Goal: Transaction & Acquisition: Purchase product/service

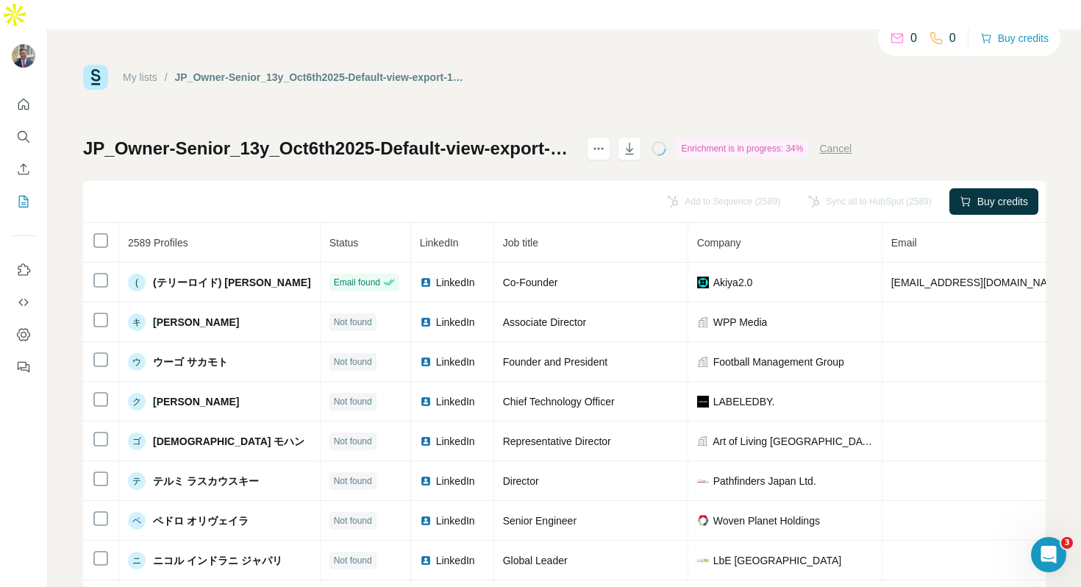
click at [151, 71] on link "My lists" at bounding box center [140, 77] width 35 height 12
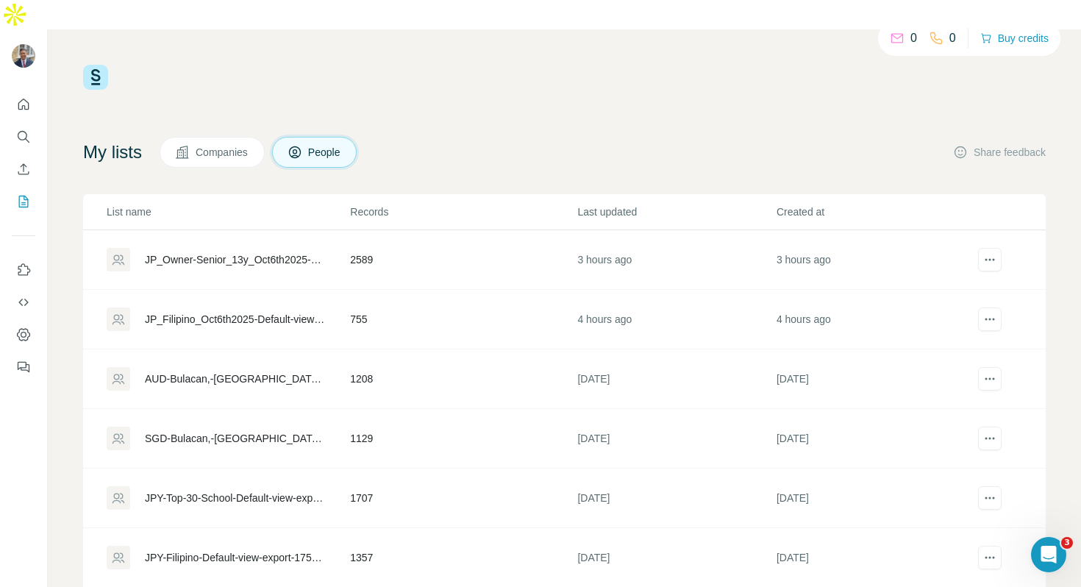
click at [191, 252] on div "JP_Owner-Senior_13y_Oct6th2025-Default-view-export-1759739328212" at bounding box center [235, 259] width 180 height 15
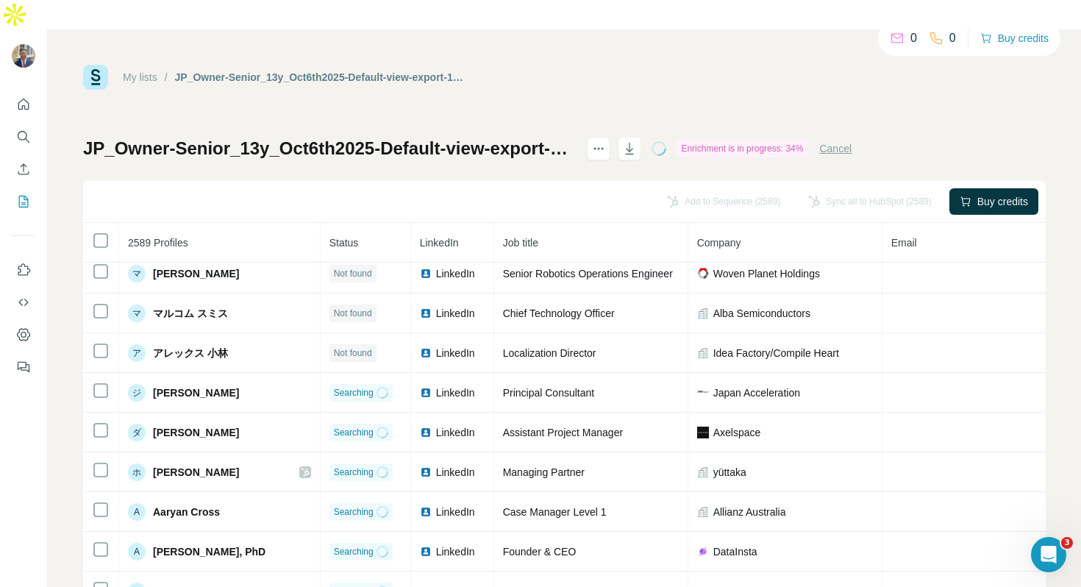
click at [136, 71] on link "My lists" at bounding box center [140, 77] width 35 height 12
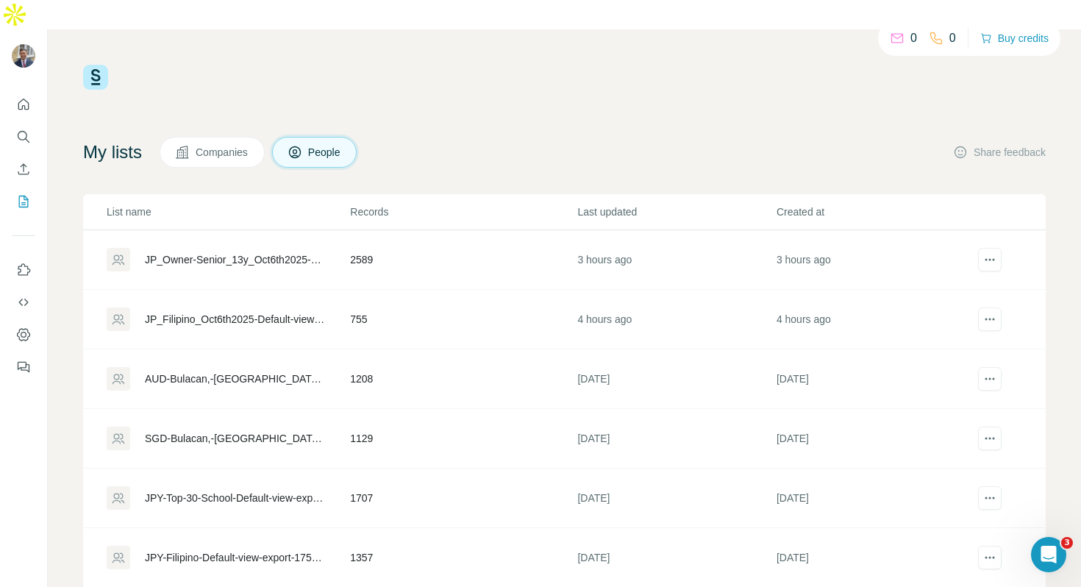
click at [261, 312] on div "JP_Filipino_Oct6th2025-Default-view-export-1759734720215" at bounding box center [235, 319] width 180 height 15
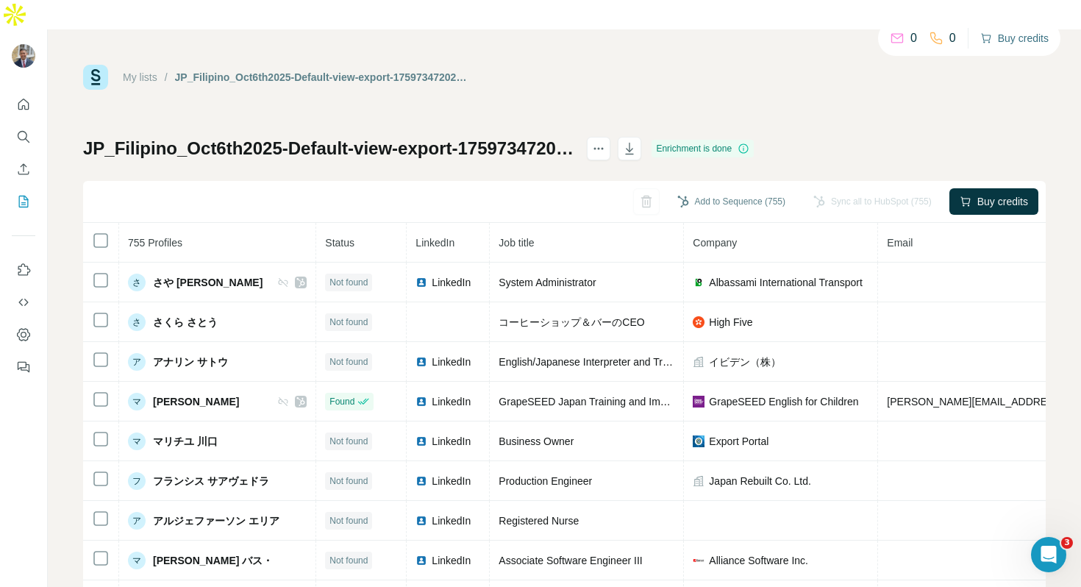
click at [1001, 47] on button "Buy credits" at bounding box center [1014, 38] width 68 height 21
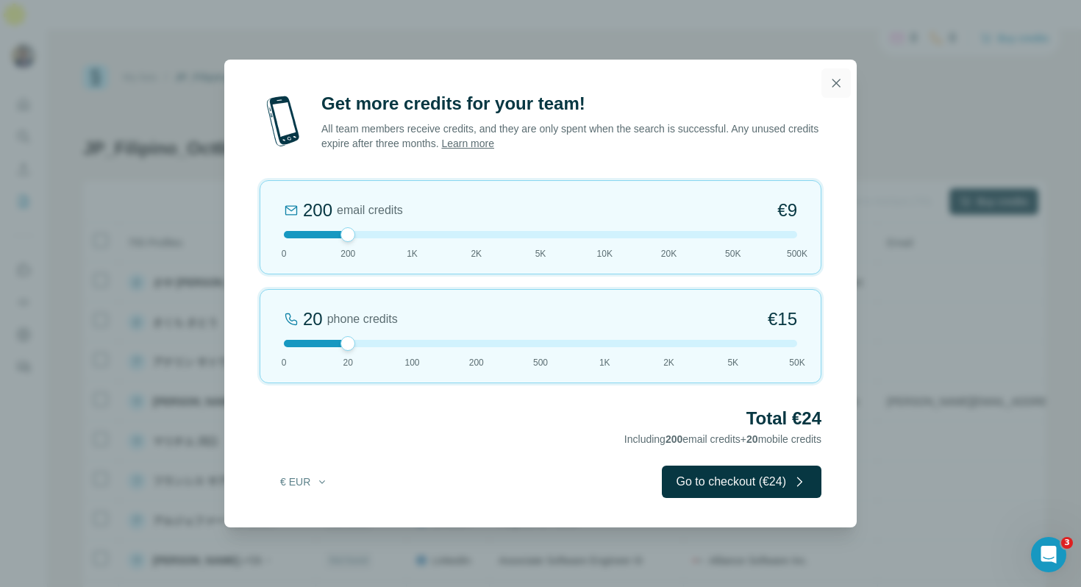
click at [832, 79] on icon "button" at bounding box center [836, 83] width 8 height 8
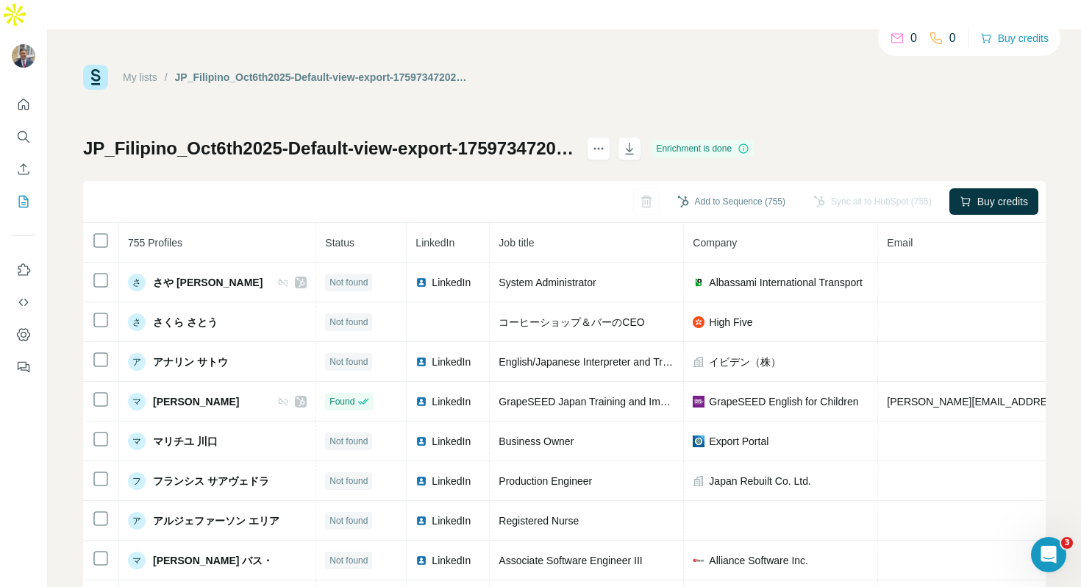
click at [151, 71] on link "My lists" at bounding box center [140, 77] width 35 height 12
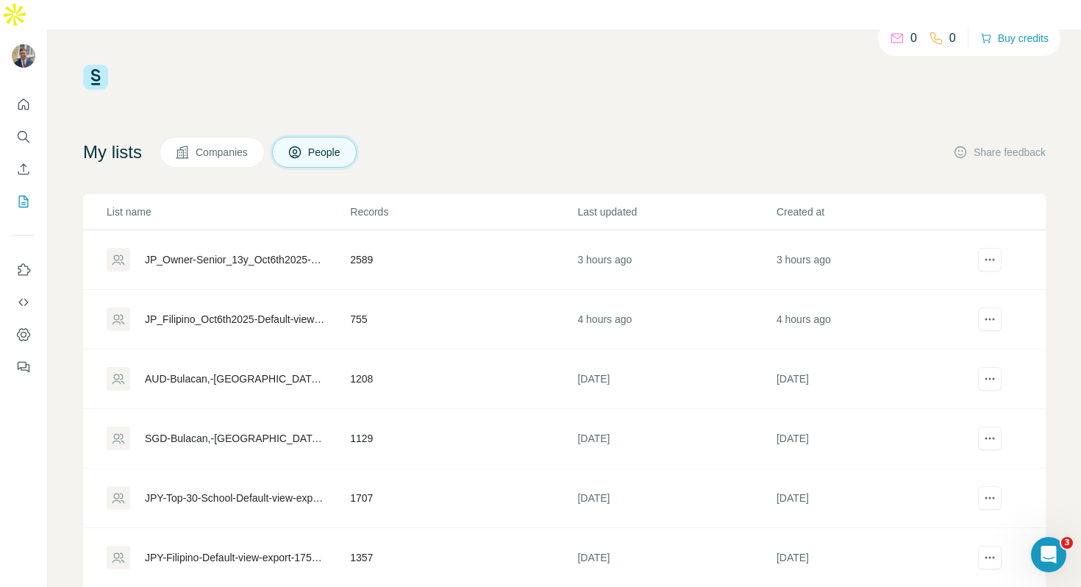
click at [234, 252] on div "JP_Owner-Senior_13y_Oct6th2025-Default-view-export-1759739328212" at bounding box center [235, 259] width 180 height 15
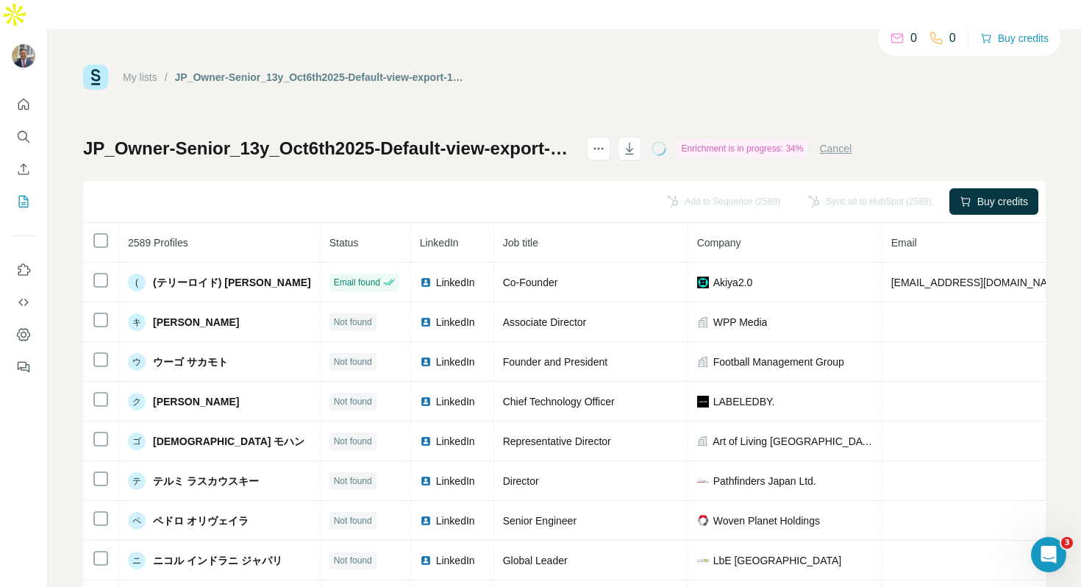
click at [852, 141] on button "Cancel" at bounding box center [835, 148] width 32 height 15
click at [1001, 106] on div "My lists / JP_Owner-Senior_13y_Oct6th2025-Default-view-export-1759739328212 0 0…" at bounding box center [564, 338] width 963 height 546
click at [1008, 43] on button "Buy credits" at bounding box center [1014, 38] width 68 height 21
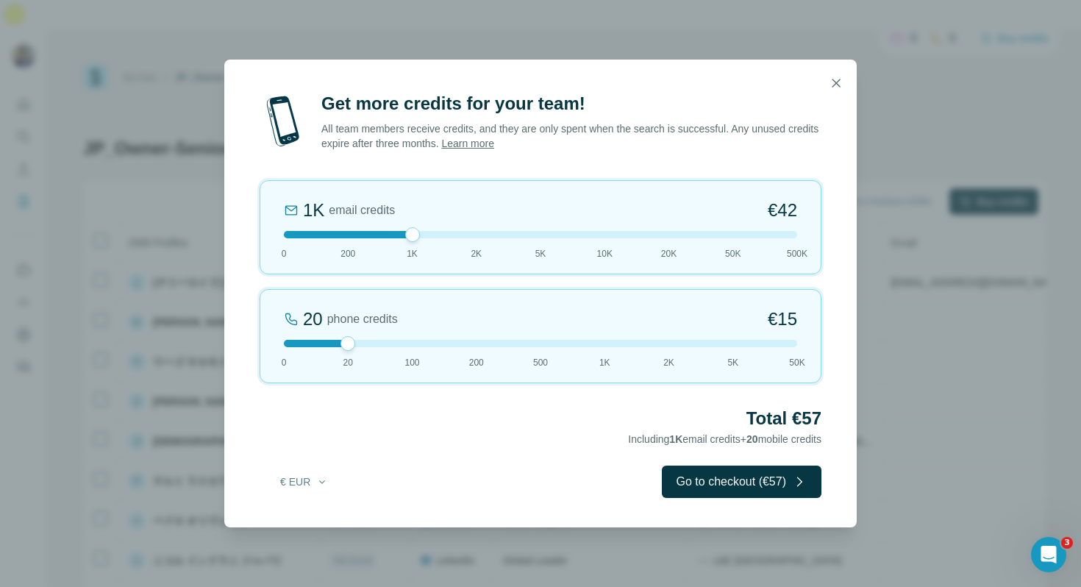
drag, startPoint x: 347, startPoint y: 235, endPoint x: 404, endPoint y: 237, distance: 57.4
click at [405, 237] on div at bounding box center [412, 234] width 15 height 15
click at [834, 77] on icon "button" at bounding box center [836, 83] width 15 height 15
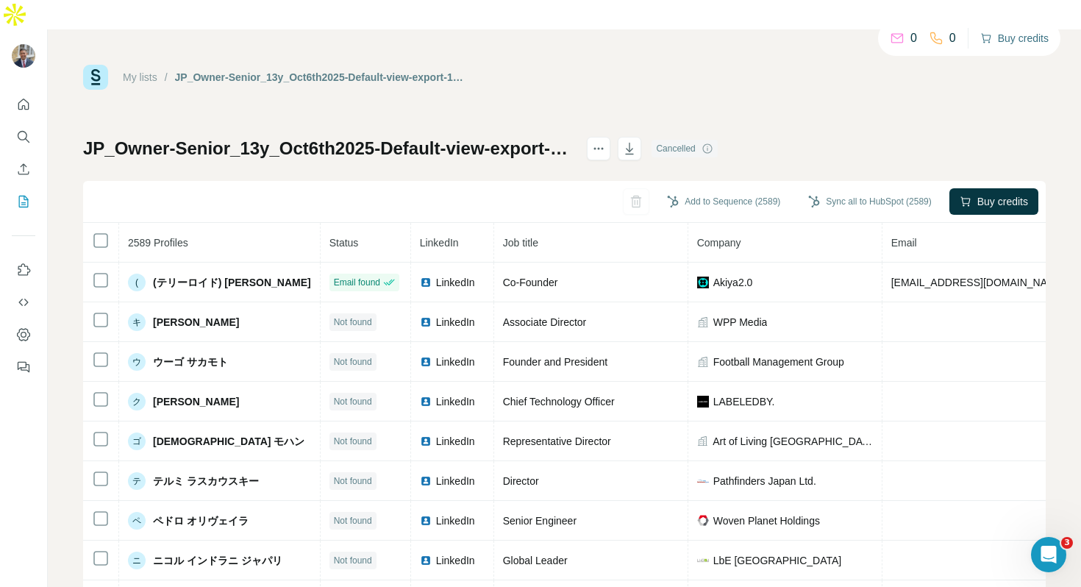
click at [1019, 33] on button "Buy credits" at bounding box center [1014, 38] width 68 height 21
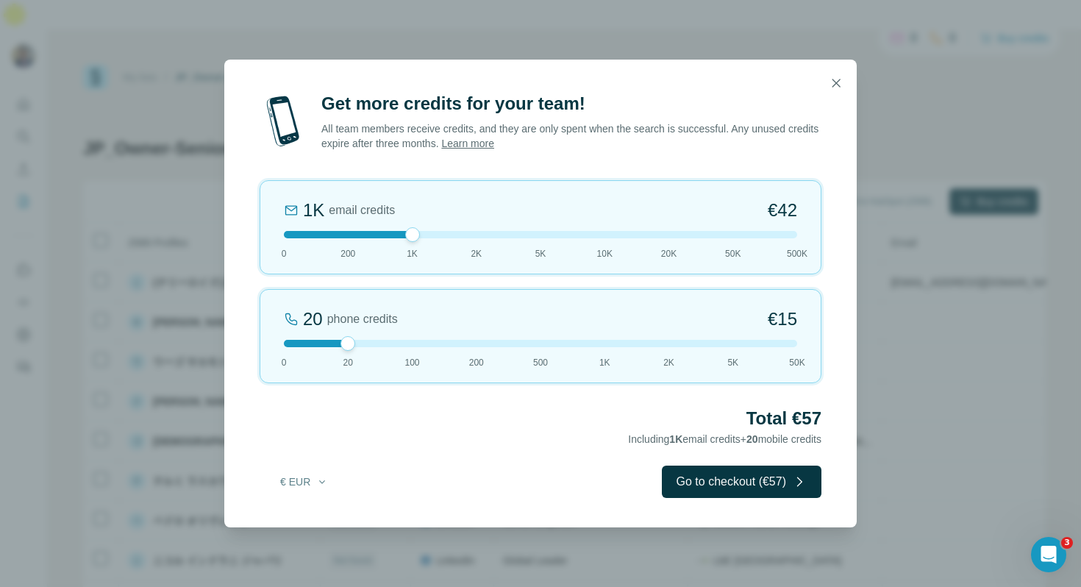
drag, startPoint x: 341, startPoint y: 234, endPoint x: 396, endPoint y: 234, distance: 55.2
click at [396, 234] on div at bounding box center [540, 234] width 513 height 7
click at [836, 77] on icon "button" at bounding box center [836, 83] width 15 height 15
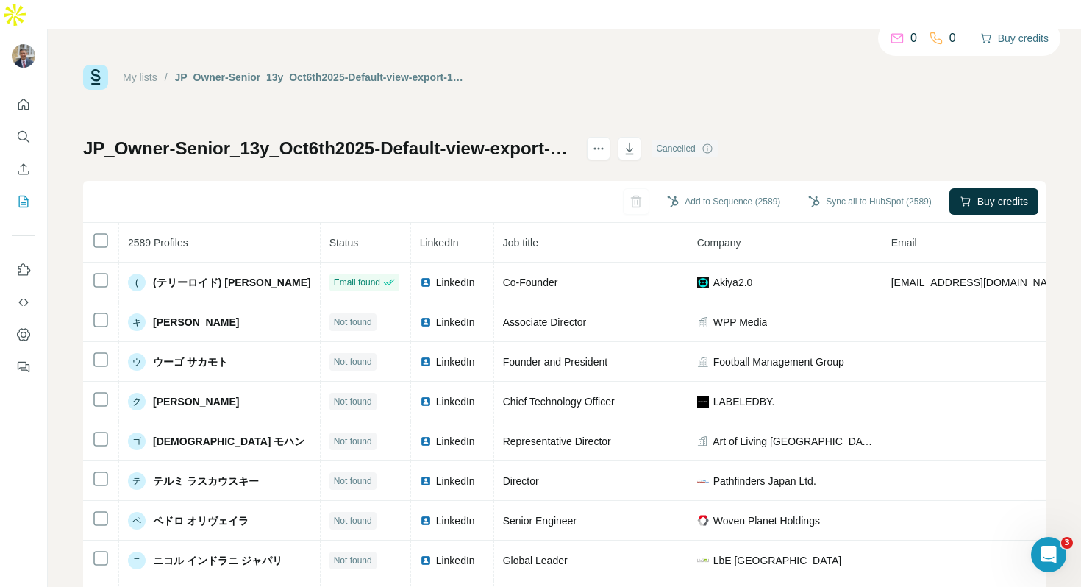
click at [1004, 47] on button "Buy credits" at bounding box center [1014, 38] width 68 height 21
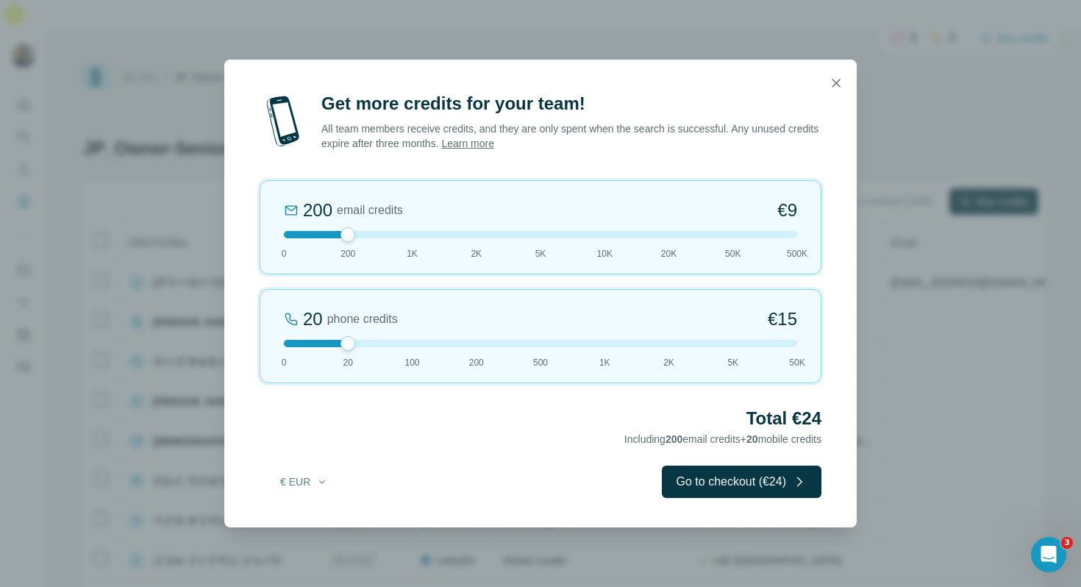
click at [983, 46] on div "Get more credits for your team! All team members receive credits, and they are …" at bounding box center [540, 293] width 1081 height 587
click at [832, 79] on icon "button" at bounding box center [836, 83] width 15 height 15
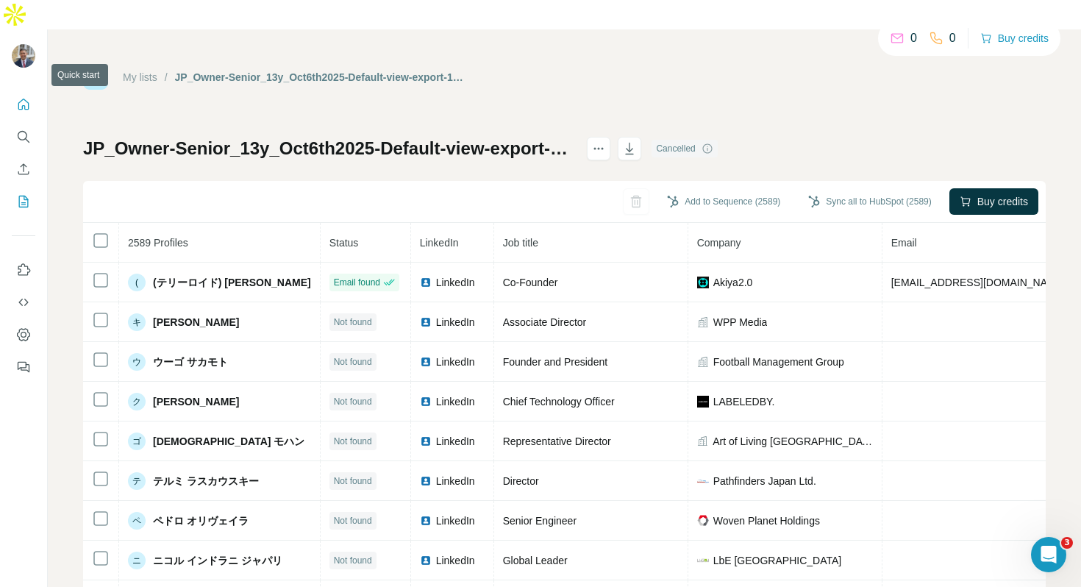
click at [23, 97] on icon "Quick start" at bounding box center [23, 104] width 15 height 15
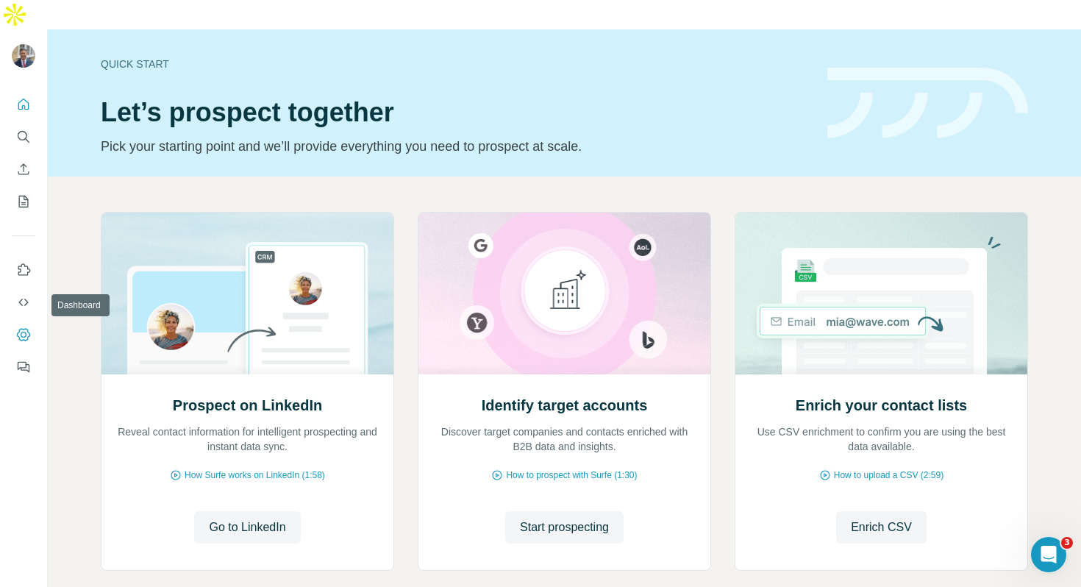
click at [22, 328] on icon "Dashboard" at bounding box center [23, 334] width 13 height 13
click at [23, 163] on icon "Enrich CSV" at bounding box center [23, 168] width 11 height 11
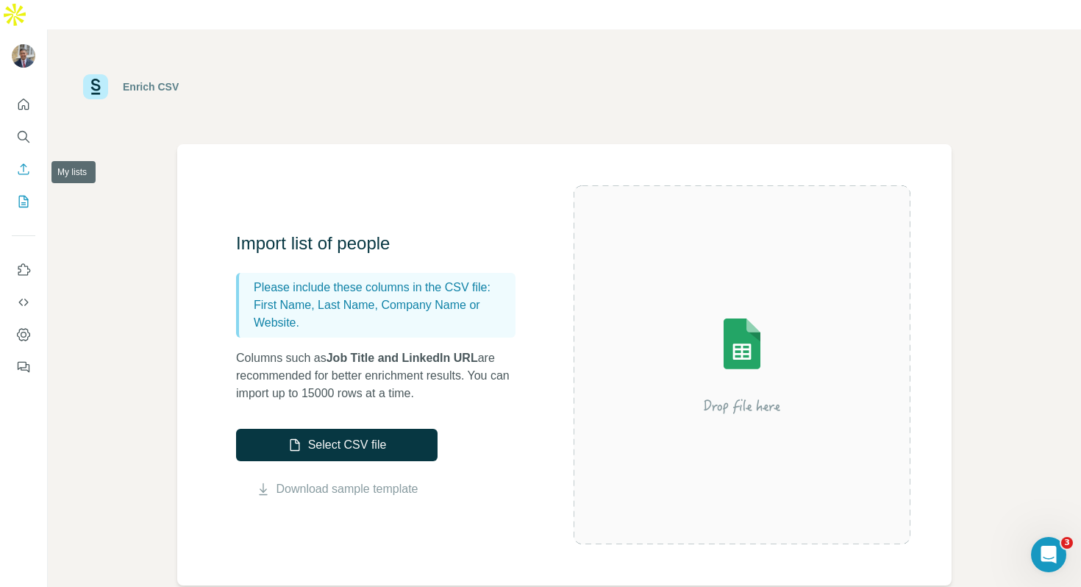
click at [26, 194] on icon "My lists" at bounding box center [23, 201] width 15 height 15
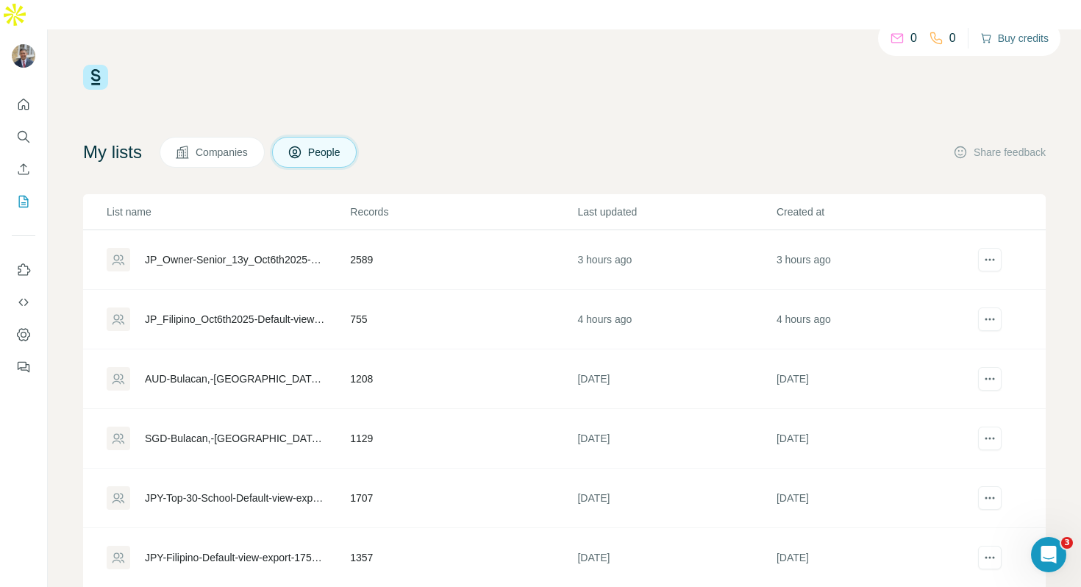
click at [1002, 36] on button "Buy credits" at bounding box center [1014, 38] width 68 height 21
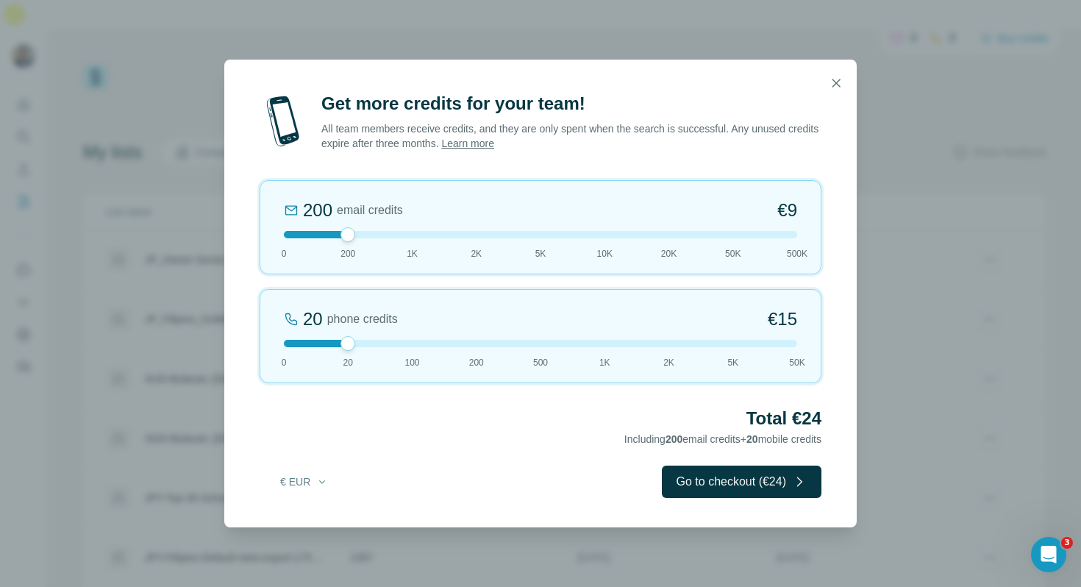
drag, startPoint x: 349, startPoint y: 342, endPoint x: 255, endPoint y: 341, distance: 94.1
click at [255, 342] on div "Get more credits for your team! All team members receive credits, and they are …" at bounding box center [540, 309] width 632 height 435
drag, startPoint x: 348, startPoint y: 236, endPoint x: 394, endPoint y: 236, distance: 46.3
click at [394, 236] on div at bounding box center [540, 234] width 513 height 7
drag, startPoint x: 410, startPoint y: 237, endPoint x: 391, endPoint y: 238, distance: 19.2
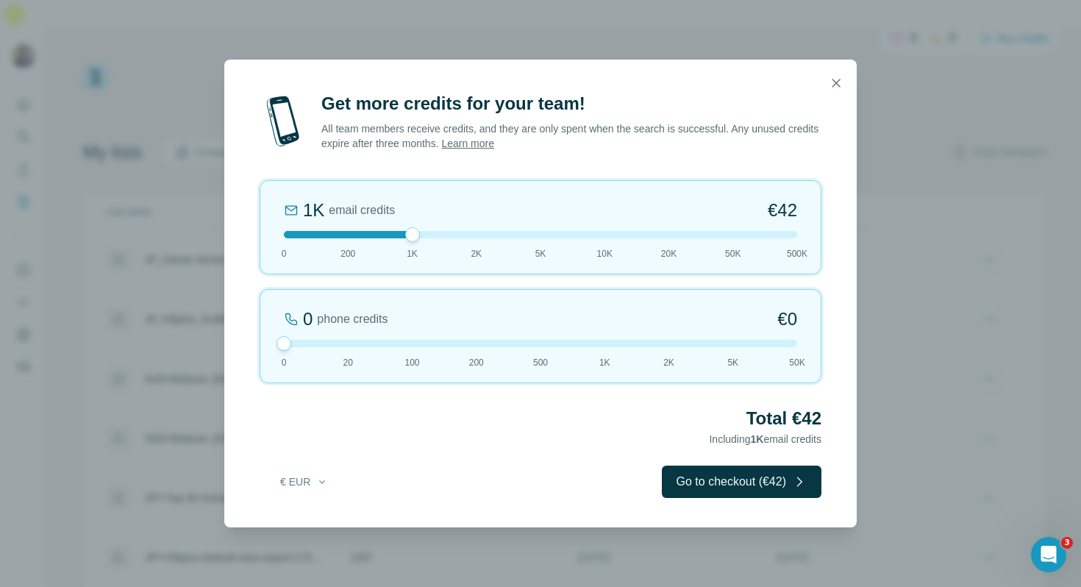
click at [391, 238] on div "1K email credits €42 0 200 1K 2K 5K 10K 20K 50K 500K" at bounding box center [541, 227] width 562 height 94
click at [835, 88] on icon "button" at bounding box center [836, 83] width 15 height 15
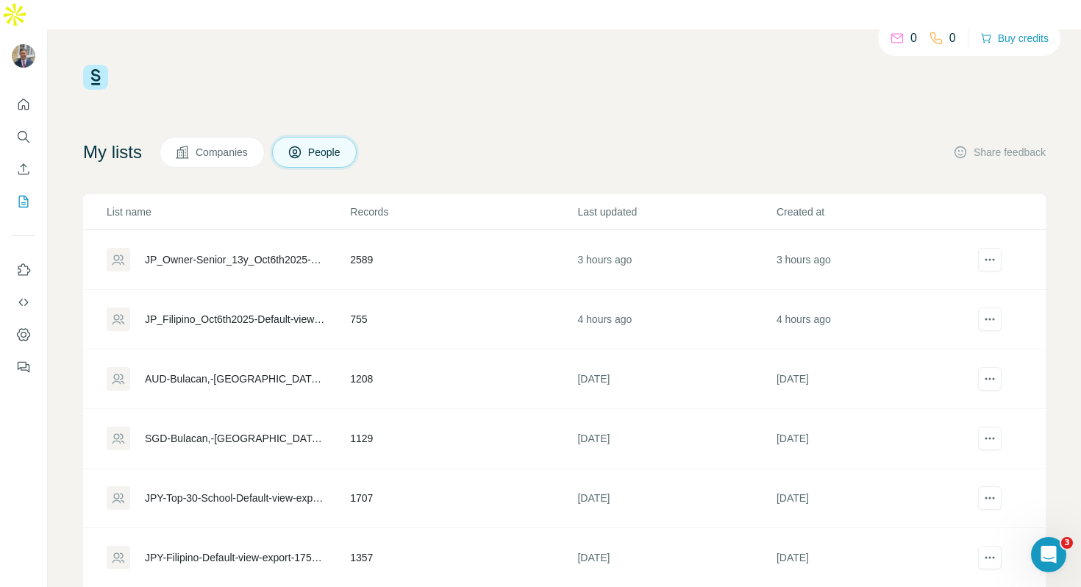
click at [910, 38] on p "0" at bounding box center [913, 38] width 7 height 18
click at [222, 252] on div "JP_Owner-Senior_13y_Oct6th2025-Default-view-export-1759739328212" at bounding box center [235, 259] width 180 height 15
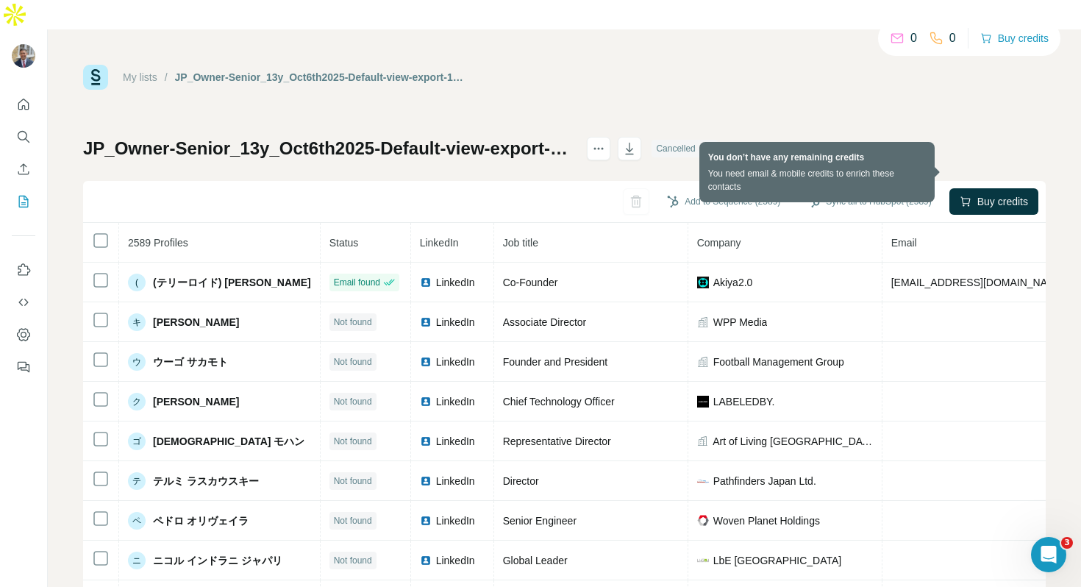
click at [1002, 194] on span "Buy credits" at bounding box center [1002, 201] width 51 height 15
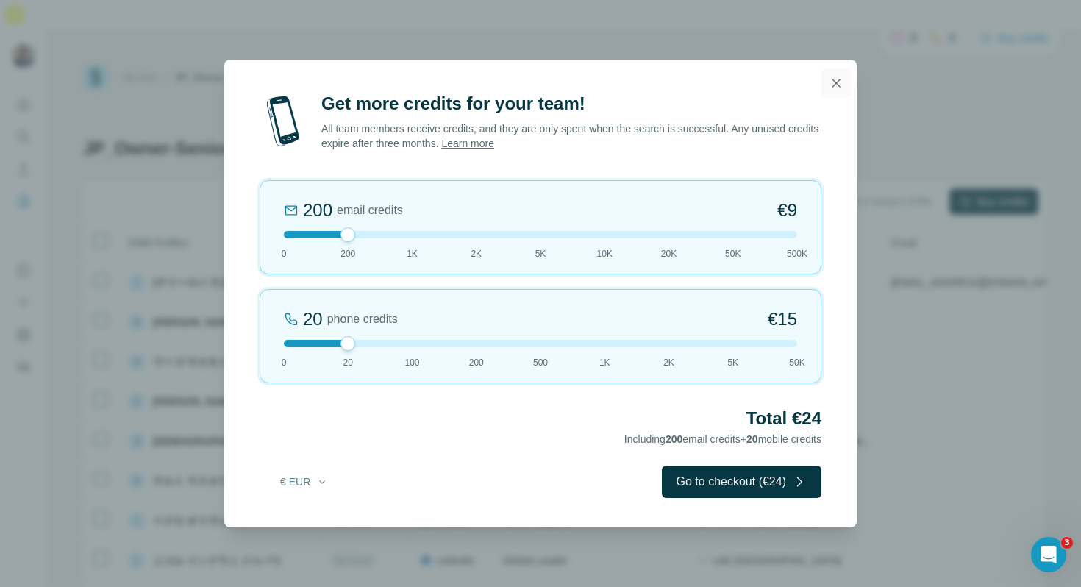
click at [838, 86] on icon "button" at bounding box center [836, 83] width 15 height 15
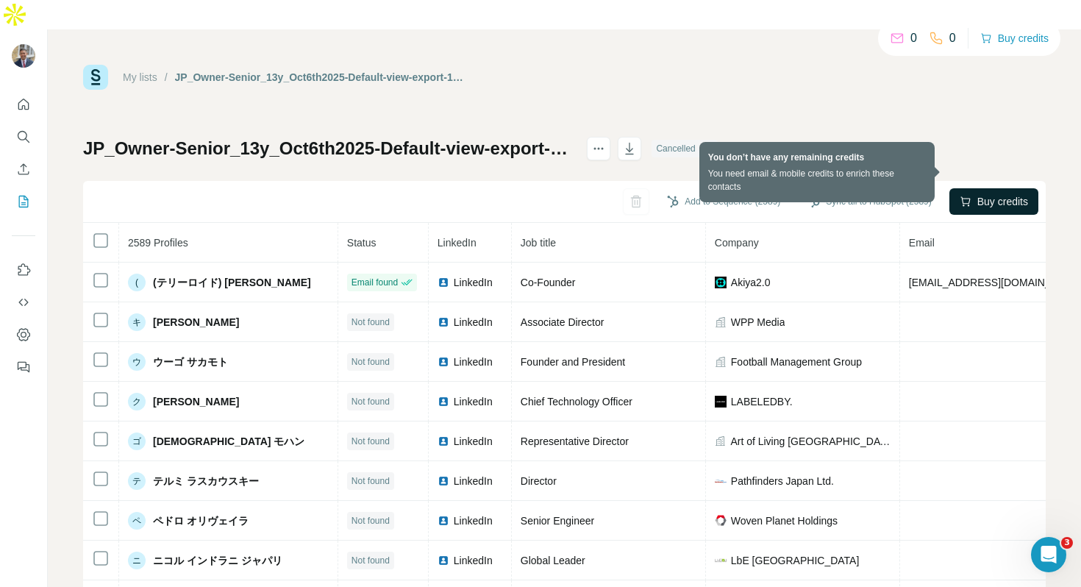
click at [999, 194] on span "Buy credits" at bounding box center [1002, 201] width 51 height 15
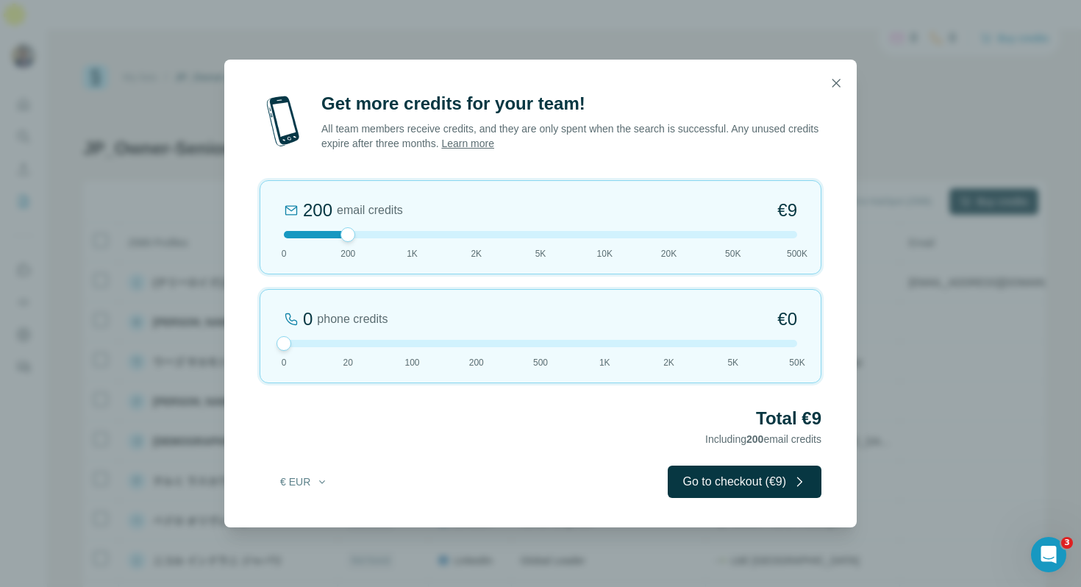
drag, startPoint x: 347, startPoint y: 340, endPoint x: 253, endPoint y: 340, distance: 94.1
click at [253, 340] on div "Get more credits for your team! All team members receive credits, and they are …" at bounding box center [540, 309] width 632 height 435
drag, startPoint x: 349, startPoint y: 227, endPoint x: 399, endPoint y: 228, distance: 50.7
click at [399, 228] on div "1K email credits €42 0 200 1K 2K 5K 10K 20K 50K 500K" at bounding box center [541, 227] width 562 height 94
drag, startPoint x: 410, startPoint y: 238, endPoint x: 426, endPoint y: 227, distance: 19.0
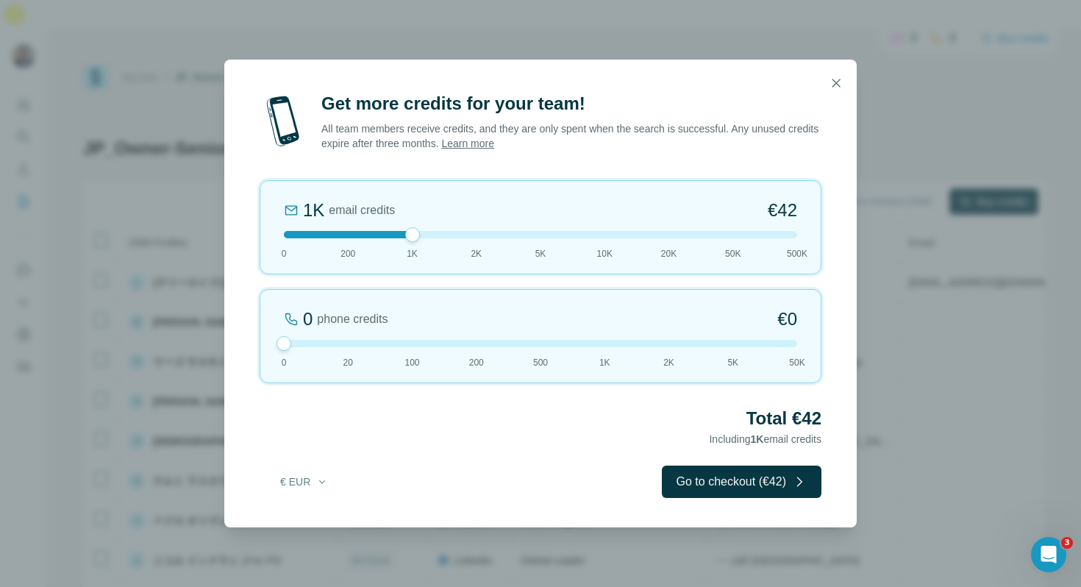
click at [426, 227] on div "1K email credits €42 0 200 1K 2K 5K 10K 20K 50K 500K" at bounding box center [541, 227] width 562 height 94
click at [842, 85] on icon "button" at bounding box center [836, 83] width 15 height 15
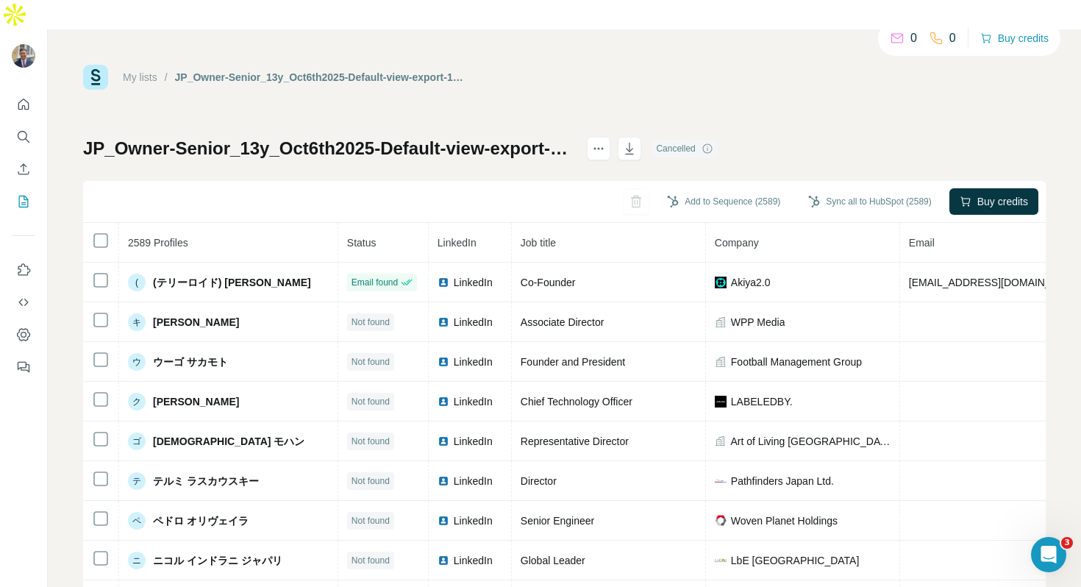
click at [713, 143] on icon at bounding box center [708, 149] width 12 height 12
click at [775, 80] on div "My lists / JP_Owner-Senior_13y_Oct6th2025-Default-view-export-1759739328212 0 0…" at bounding box center [564, 338] width 963 height 546
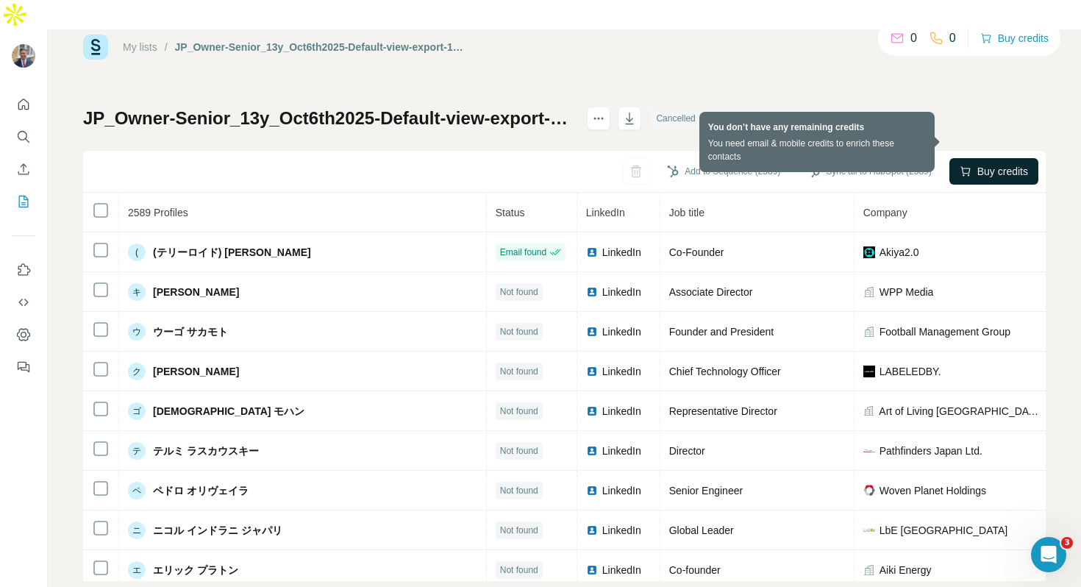
click at [1013, 164] on span "Buy credits" at bounding box center [1002, 171] width 51 height 15
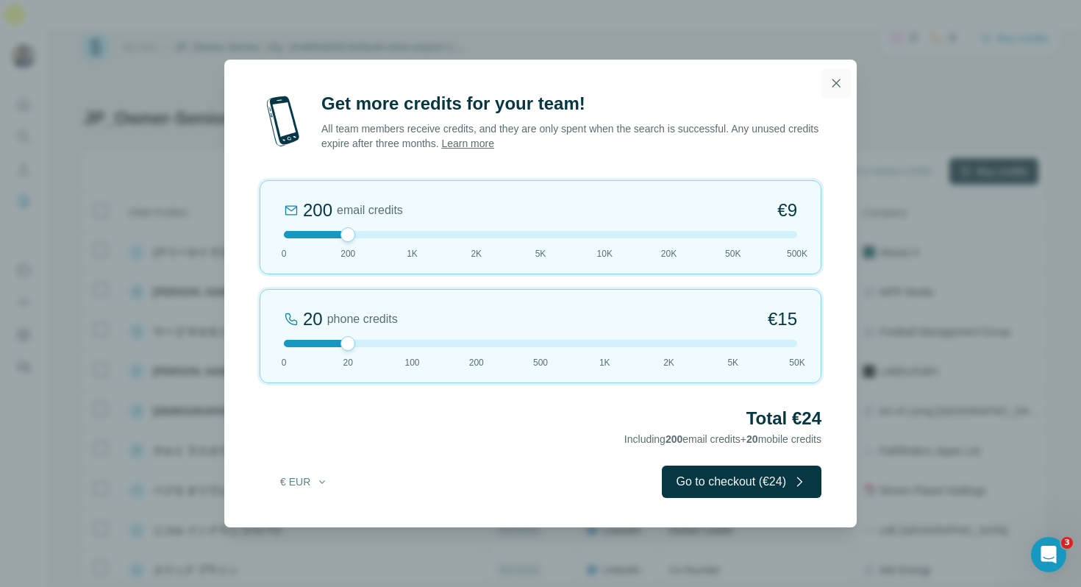
click at [833, 88] on icon "button" at bounding box center [836, 83] width 15 height 15
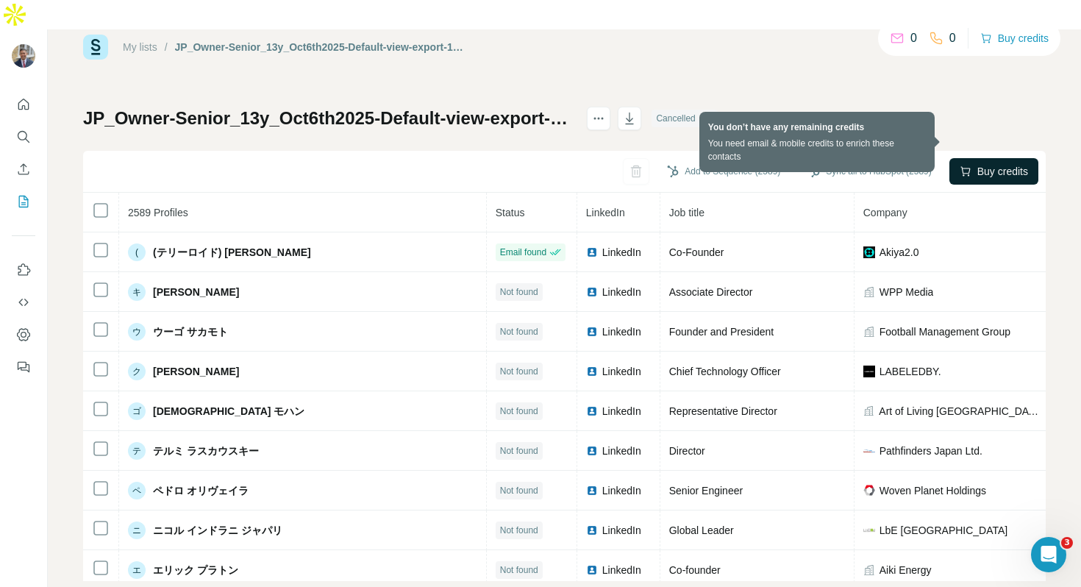
click at [994, 164] on span "Buy credits" at bounding box center [1002, 171] width 51 height 15
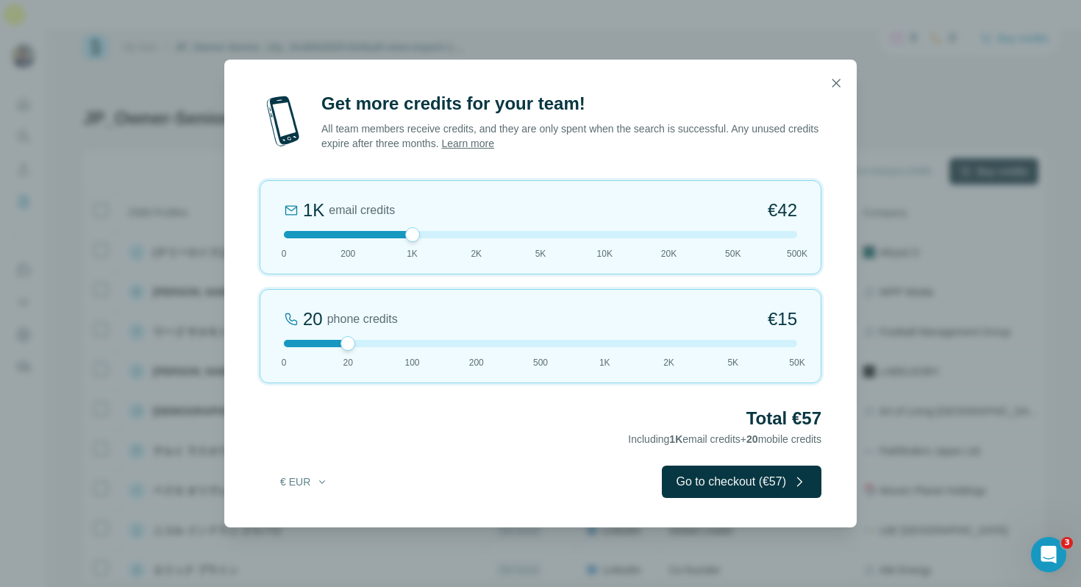
drag, startPoint x: 352, startPoint y: 230, endPoint x: 443, endPoint y: 244, distance: 92.3
click at [443, 244] on div "1K email credits €42 0 200 1K 2K 5K 10K 20K 50K 500K" at bounding box center [541, 227] width 562 height 94
click at [842, 83] on icon "button" at bounding box center [836, 83] width 15 height 15
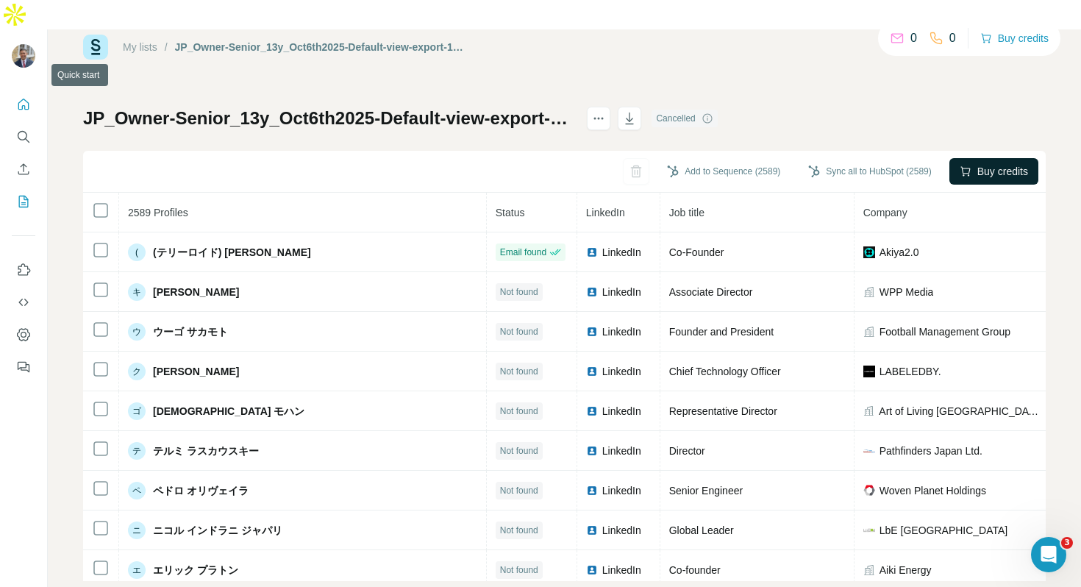
click at [24, 97] on icon "Quick start" at bounding box center [23, 104] width 15 height 15
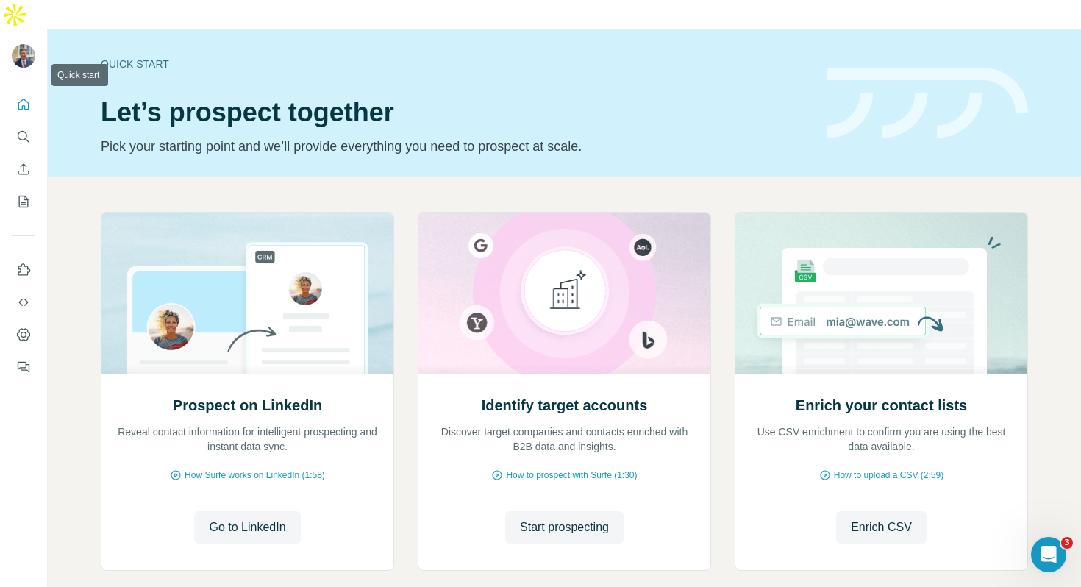
click at [20, 97] on icon "Quick start" at bounding box center [23, 104] width 15 height 15
click at [26, 162] on icon "Enrich CSV" at bounding box center [23, 169] width 15 height 15
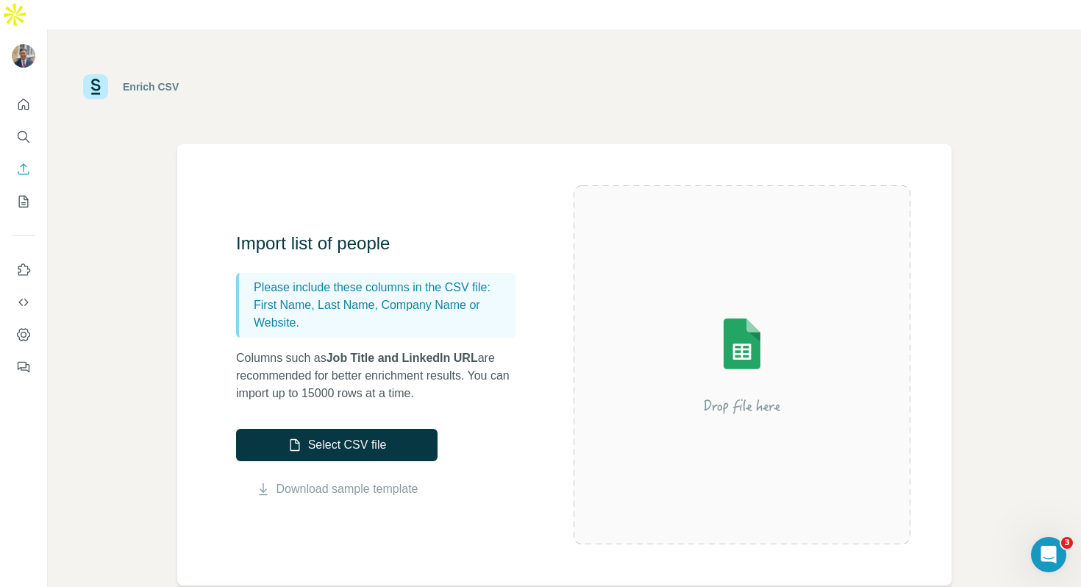
click at [25, 188] on button "My lists" at bounding box center [24, 201] width 24 height 26
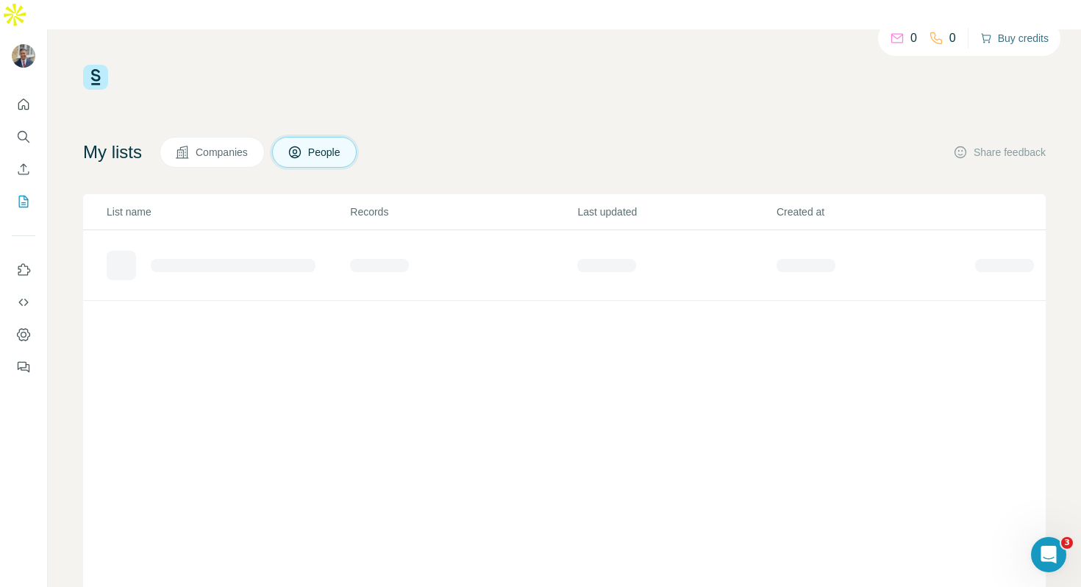
click at [1003, 38] on button "Buy credits" at bounding box center [1014, 38] width 68 height 21
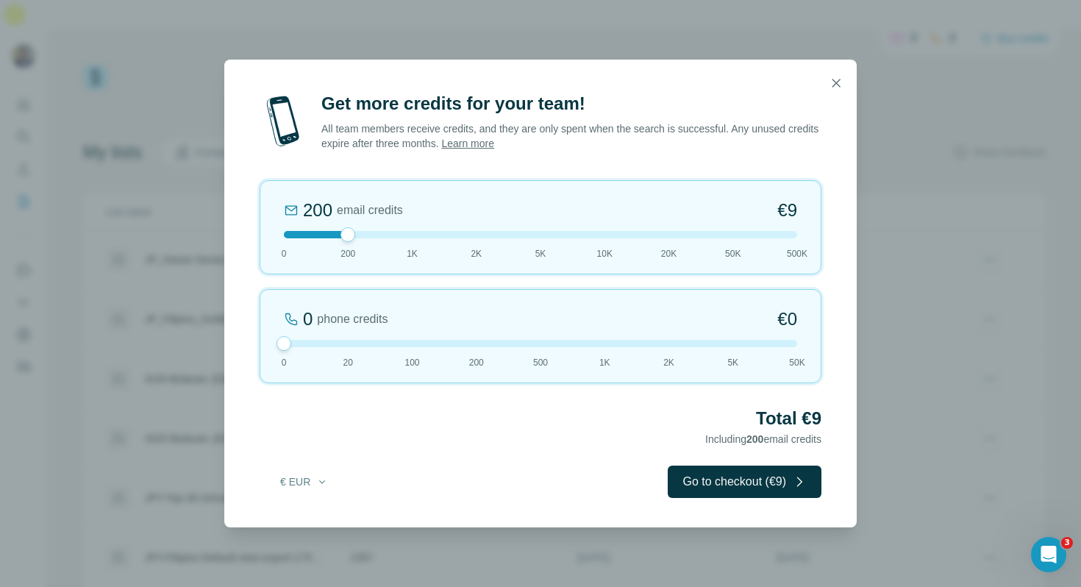
drag, startPoint x: 351, startPoint y: 348, endPoint x: 254, endPoint y: 349, distance: 96.3
click at [254, 349] on div "Get more credits for your team! All team members receive credits, and they are …" at bounding box center [540, 309] width 632 height 435
click at [783, 493] on button "Go to checkout (€9)" at bounding box center [745, 481] width 154 height 32
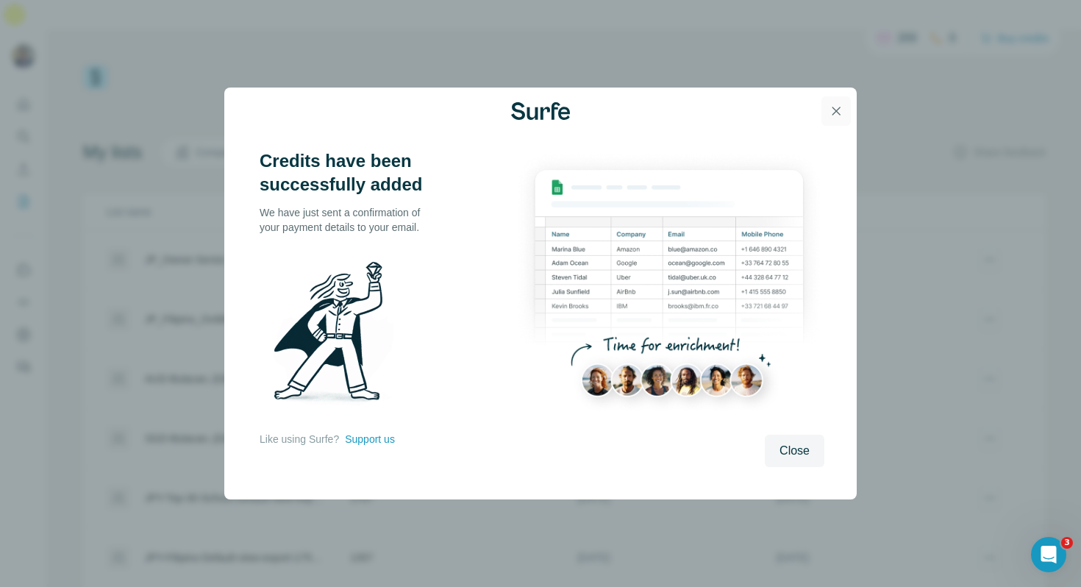
click at [838, 114] on icon "button" at bounding box center [836, 111] width 15 height 15
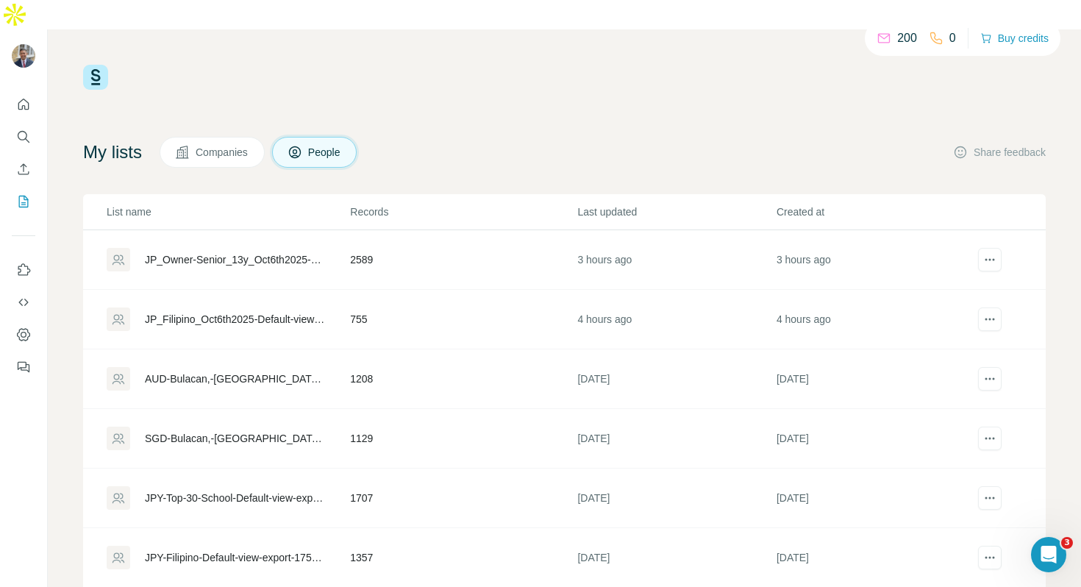
click at [248, 252] on div "JP_Owner-Senior_13y_Oct6th2025-Default-view-export-1759739328212" at bounding box center [235, 259] width 180 height 15
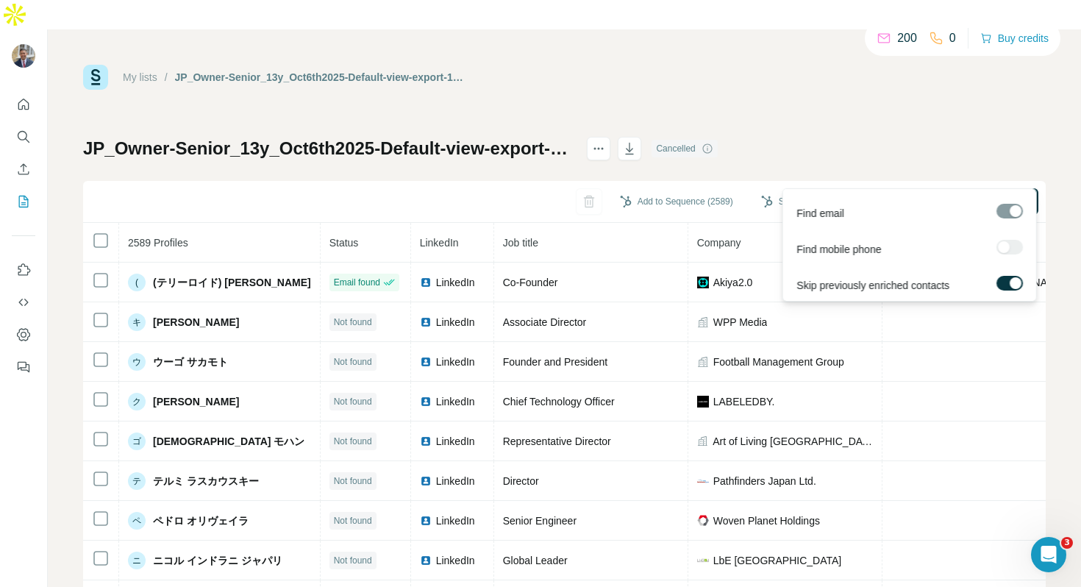
click at [955, 194] on span "Find all emails (2589)" at bounding box center [979, 201] width 99 height 15
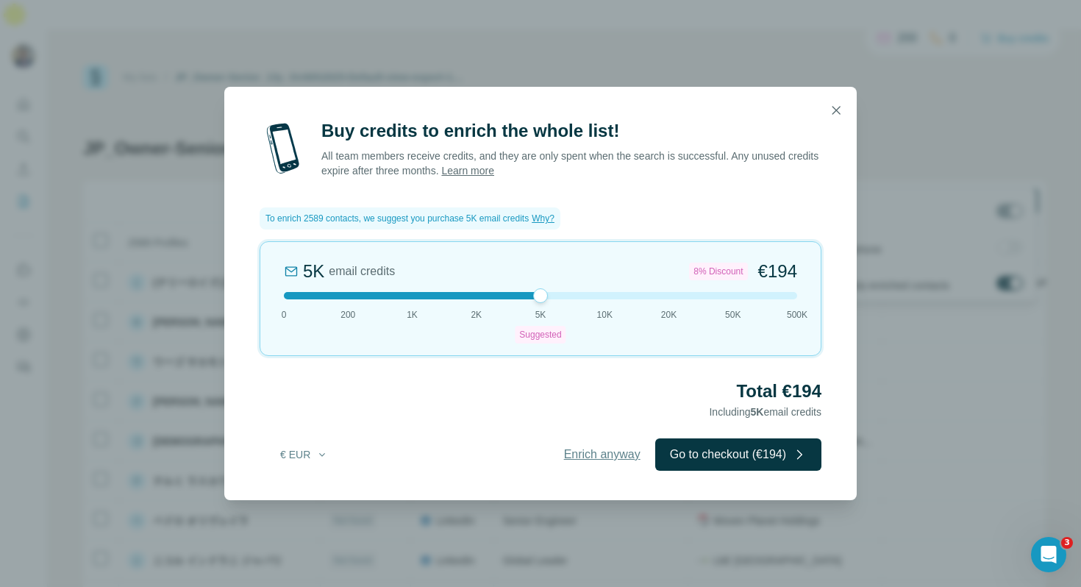
click at [581, 455] on span "Enrich anyway" at bounding box center [602, 455] width 76 height 18
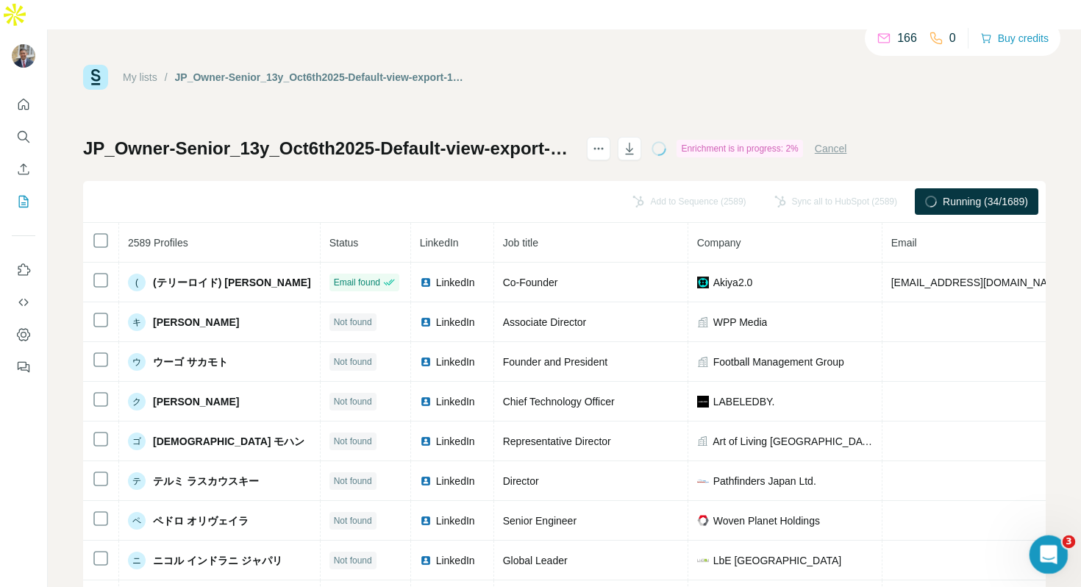
click at [1058, 557] on div "Open Intercom Messenger" at bounding box center [1046, 552] width 49 height 49
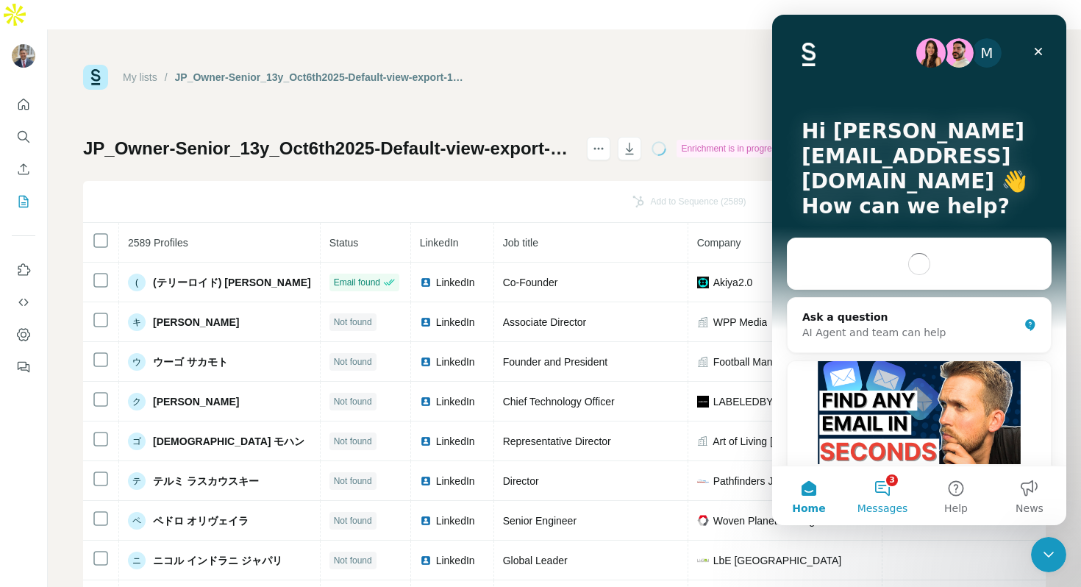
click at [881, 493] on button "3 Messages" at bounding box center [883, 495] width 74 height 59
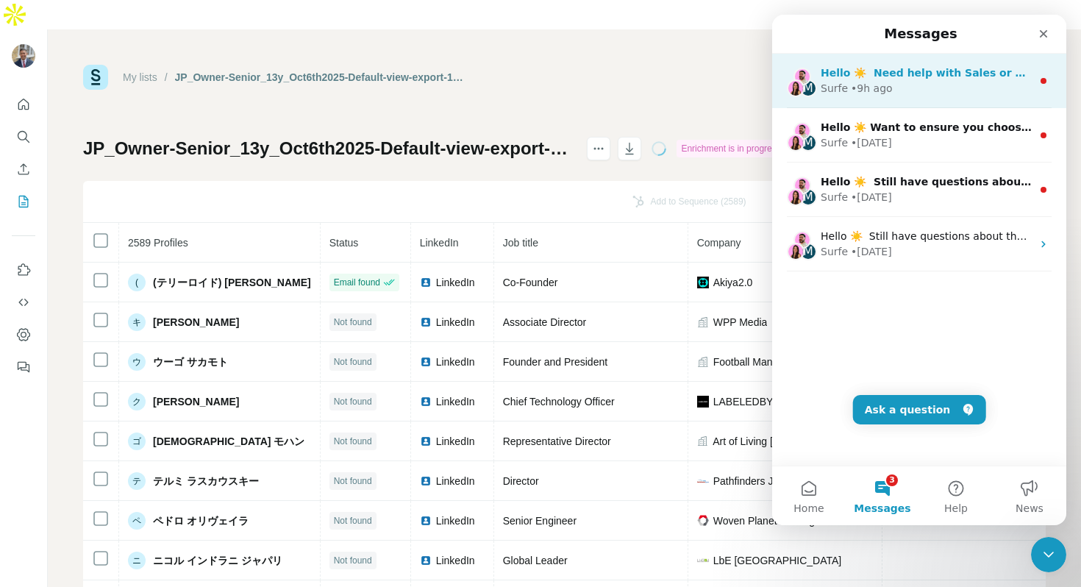
click at [936, 81] on div "Surfe • 9h ago" at bounding box center [926, 88] width 211 height 15
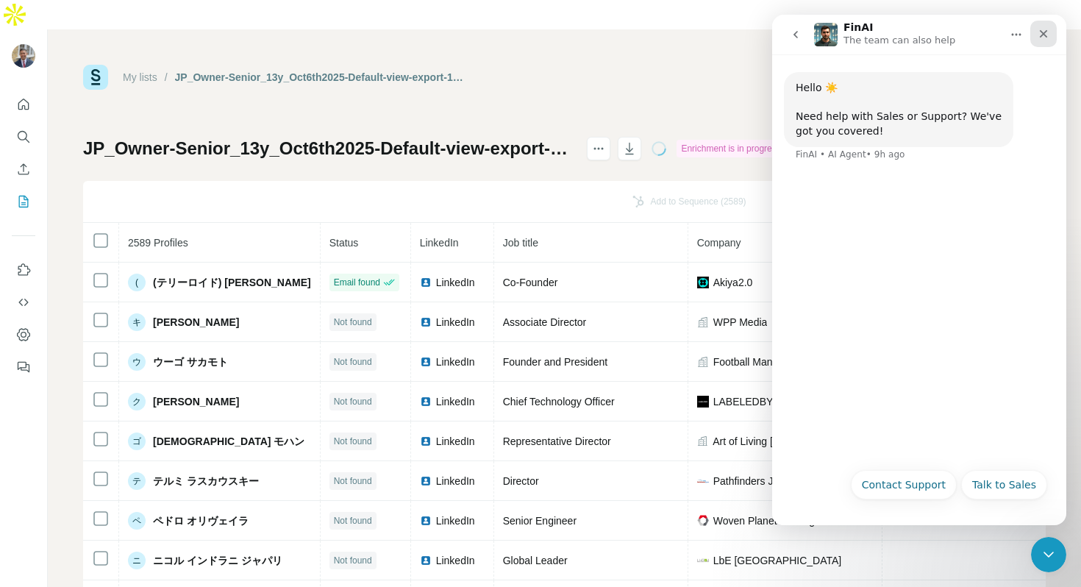
click at [1046, 29] on icon "Close" at bounding box center [1044, 34] width 12 height 12
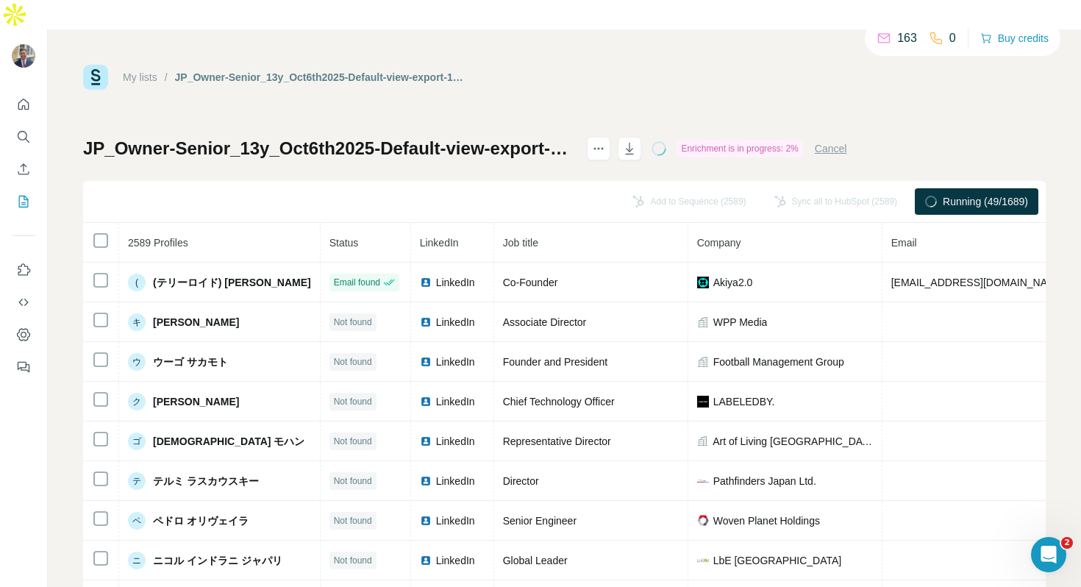
click at [898, 36] on p "163" at bounding box center [907, 38] width 20 height 18
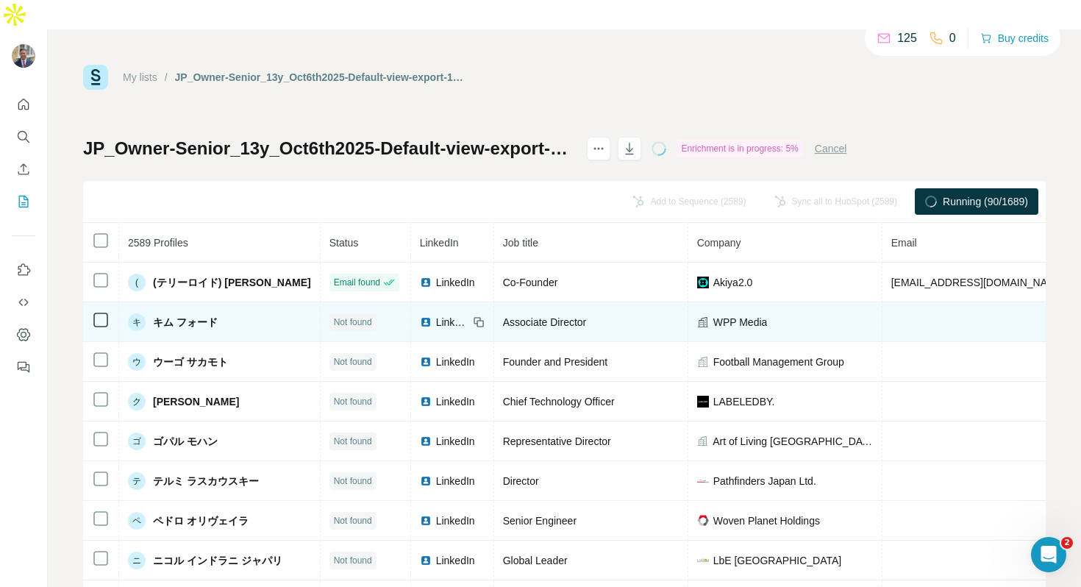
scroll to position [49, 0]
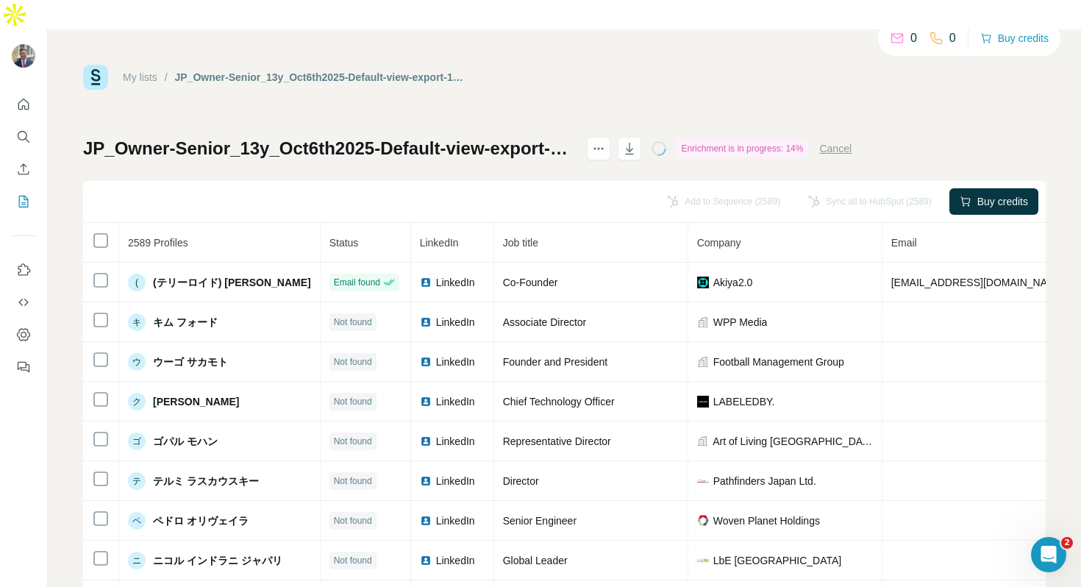
click at [852, 141] on button "Cancel" at bounding box center [835, 148] width 32 height 15
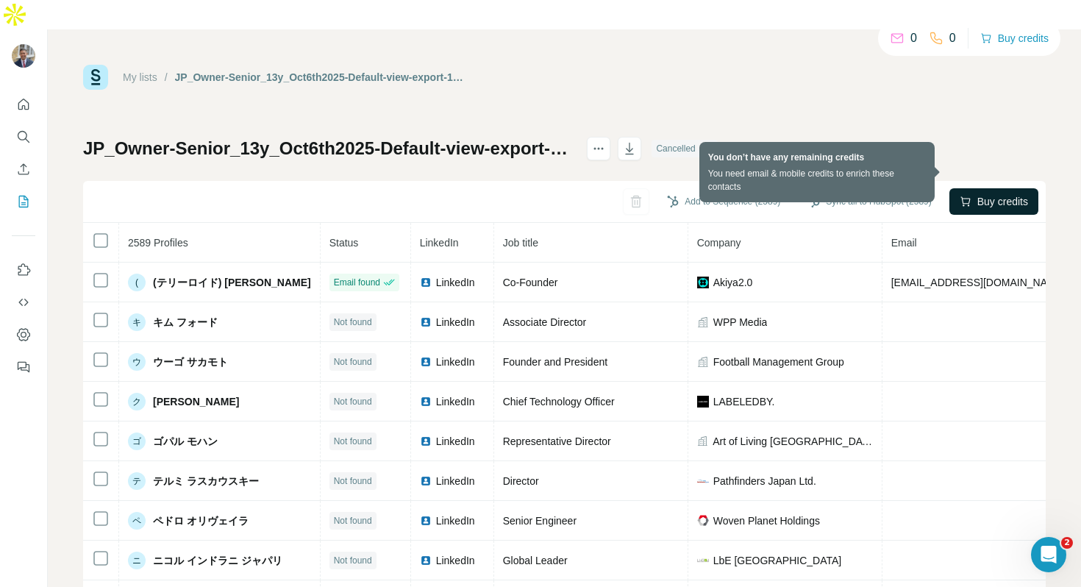
click at [977, 194] on span "Buy credits" at bounding box center [1002, 201] width 51 height 15
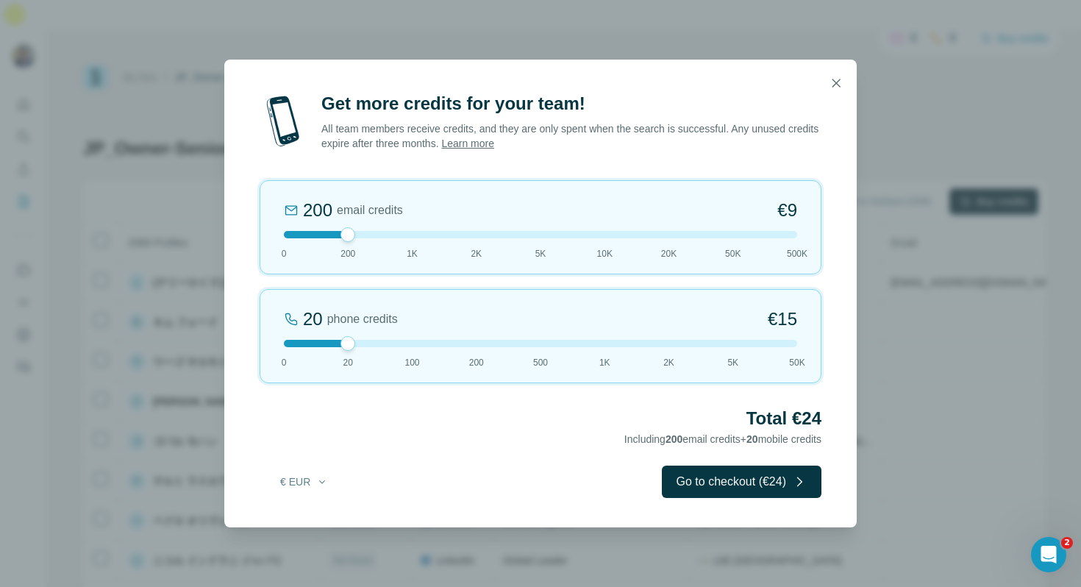
click at [599, 487] on div "€ EUR Go to checkout (€24)" at bounding box center [541, 481] width 562 height 32
click at [600, 487] on div "€ EUR Go to checkout (€24)" at bounding box center [541, 481] width 562 height 32
click at [832, 81] on icon "button" at bounding box center [836, 83] width 15 height 15
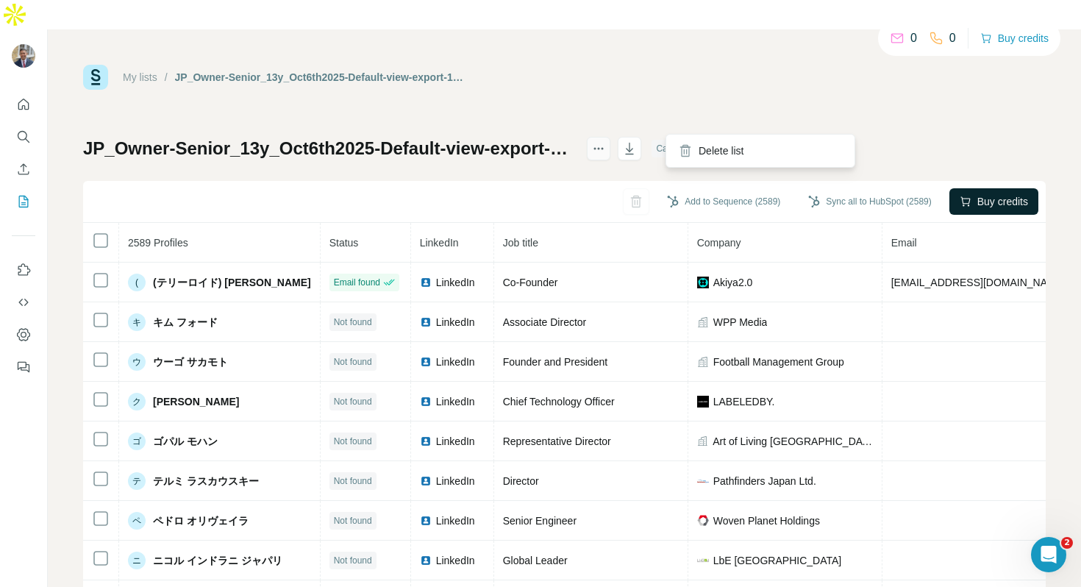
click at [606, 141] on icon "actions" at bounding box center [598, 148] width 15 height 15
click at [710, 29] on div "My lists / JP_Owner-Senior_13y_Oct6th2025-Default-view-export-1759739328212 0 0…" at bounding box center [564, 322] width 1033 height 587
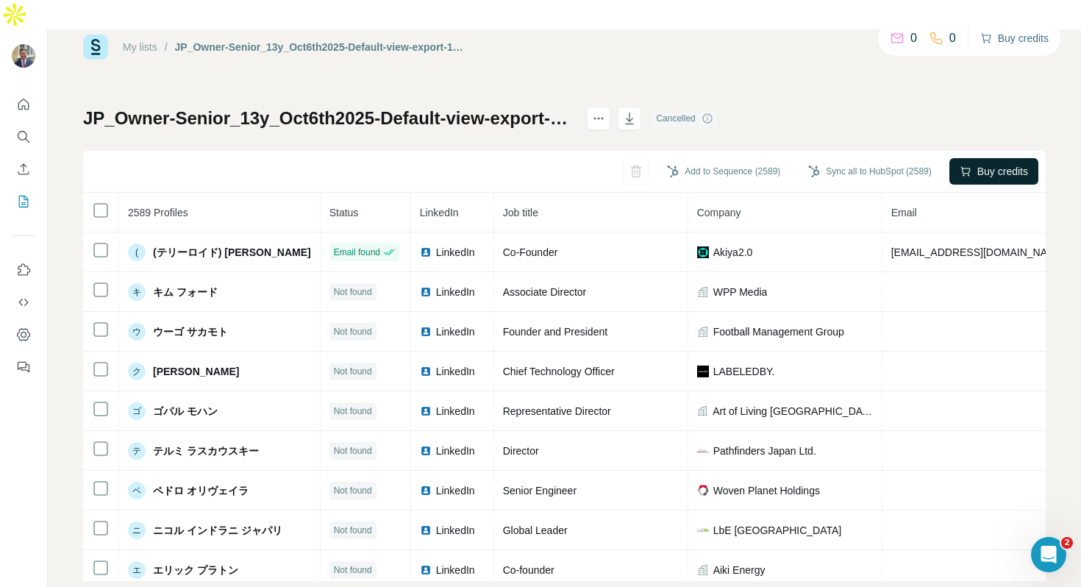
click at [1024, 37] on button "Buy credits" at bounding box center [1014, 38] width 68 height 21
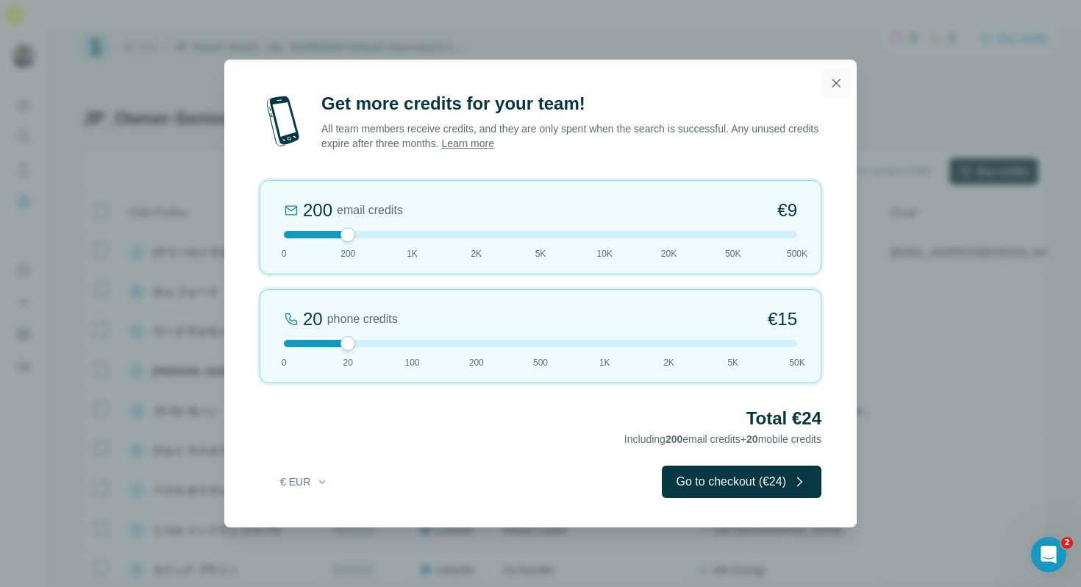
click at [839, 82] on icon "button" at bounding box center [836, 83] width 15 height 15
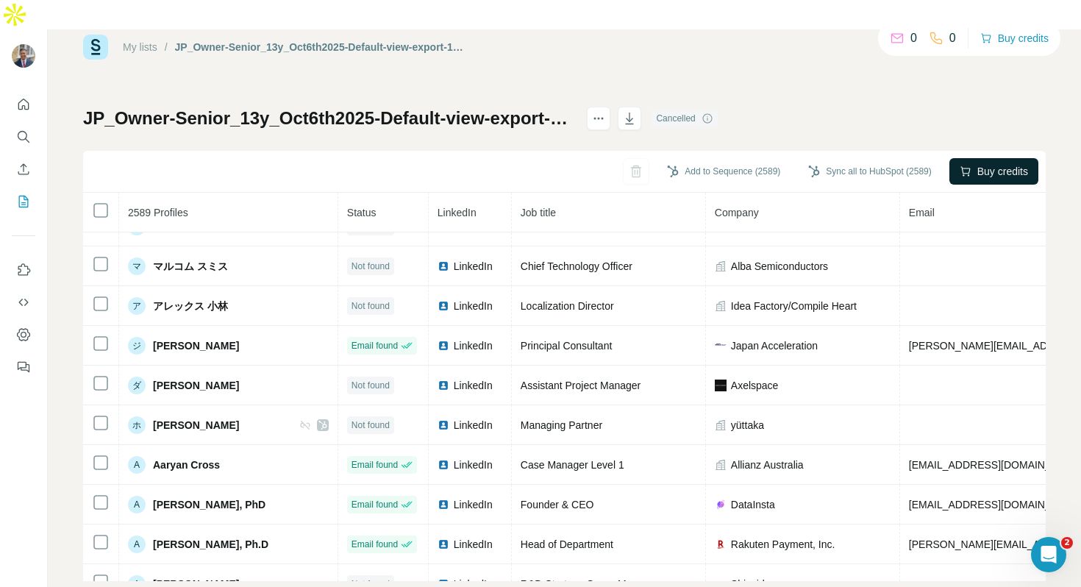
scroll to position [461, 0]
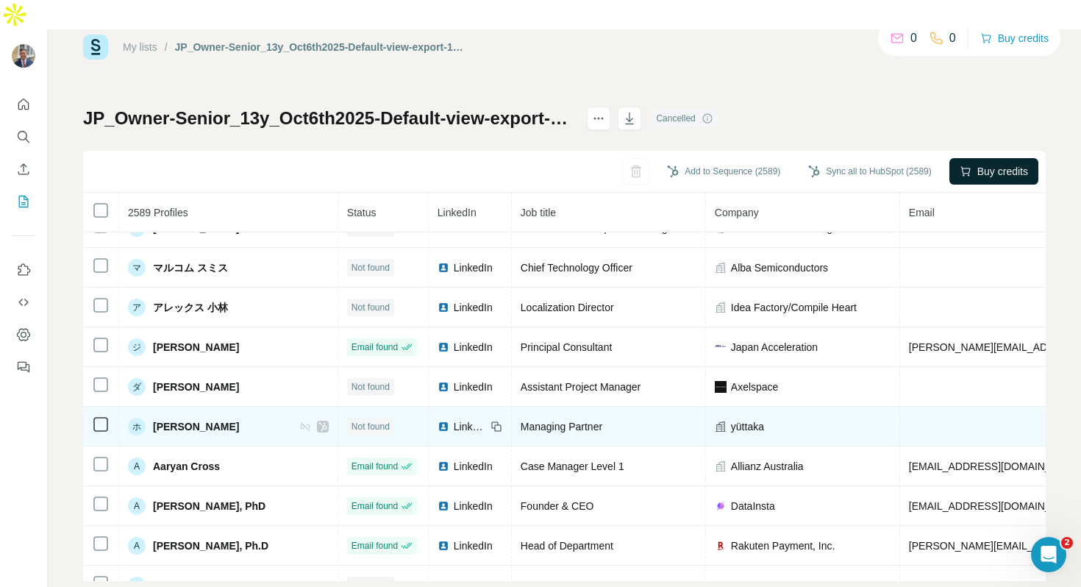
click at [327, 421] on icon at bounding box center [322, 427] width 9 height 12
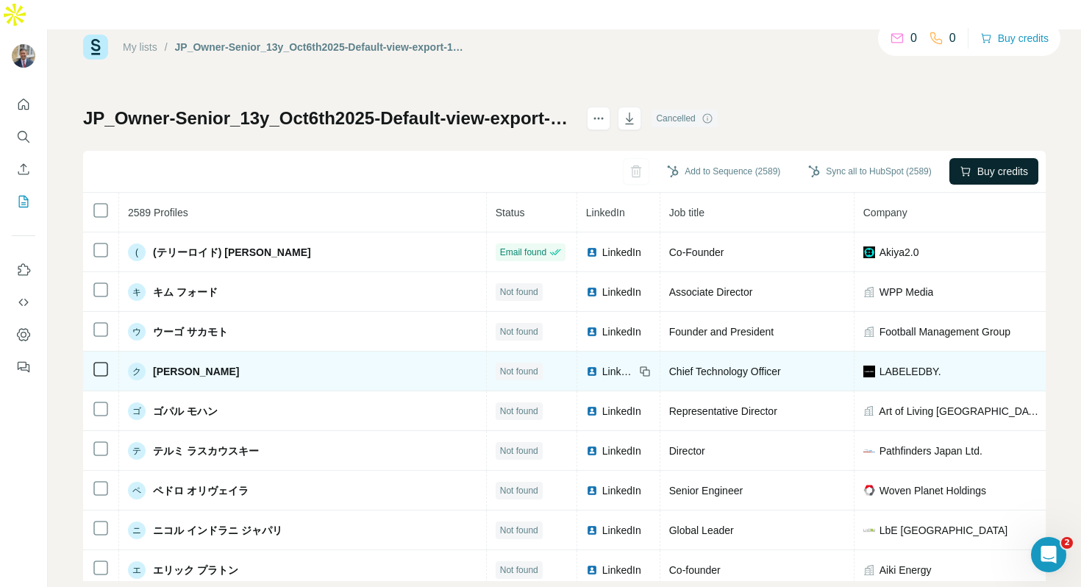
scroll to position [0, 0]
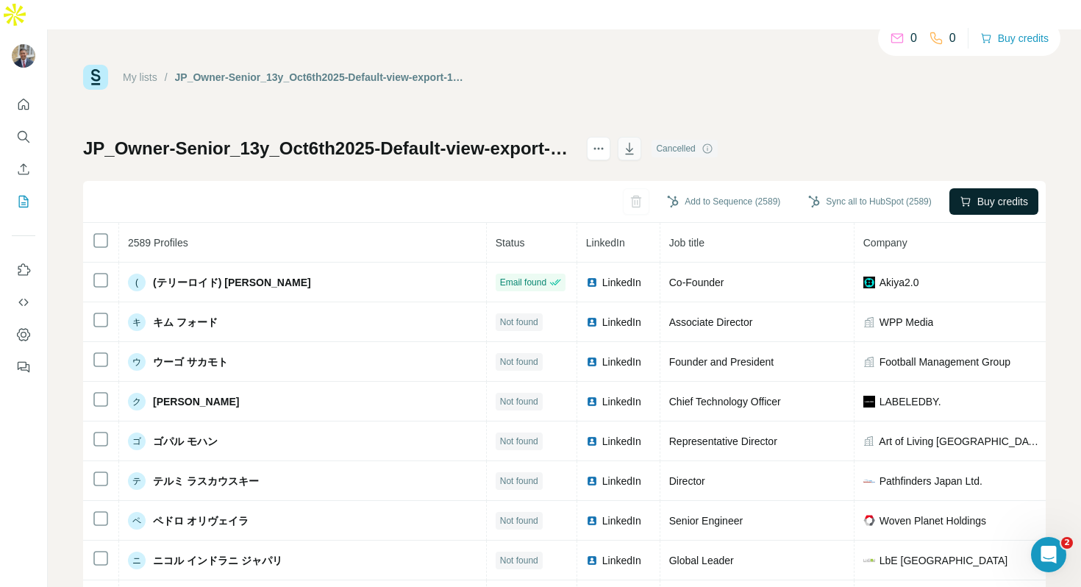
click at [637, 141] on icon "button" at bounding box center [629, 148] width 15 height 15
click at [854, 190] on button "Sync all to HubSpot (2589)" at bounding box center [869, 201] width 143 height 22
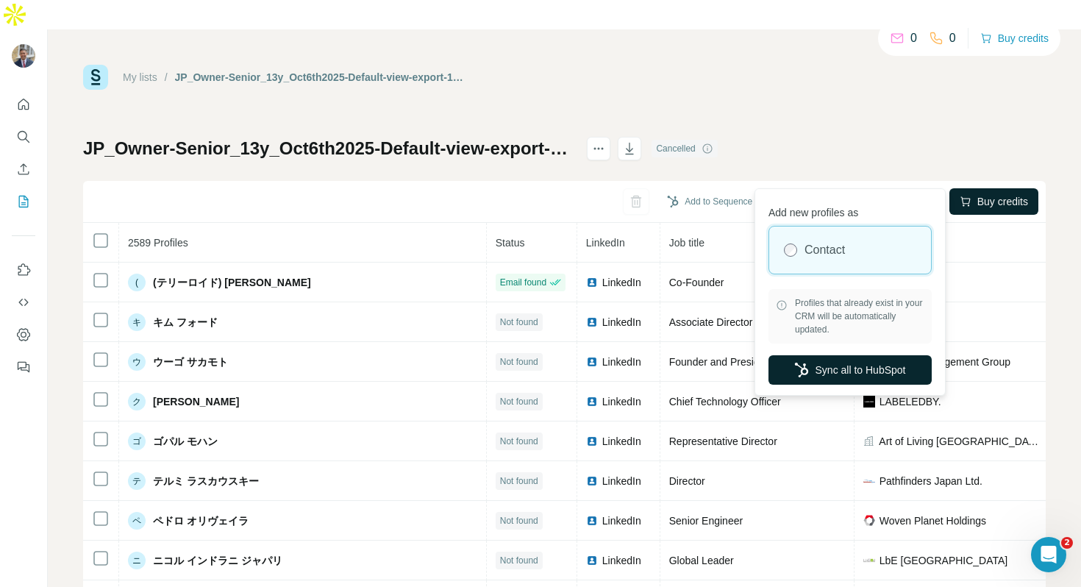
click at [892, 366] on button "Sync all to HubSpot" at bounding box center [849, 369] width 163 height 29
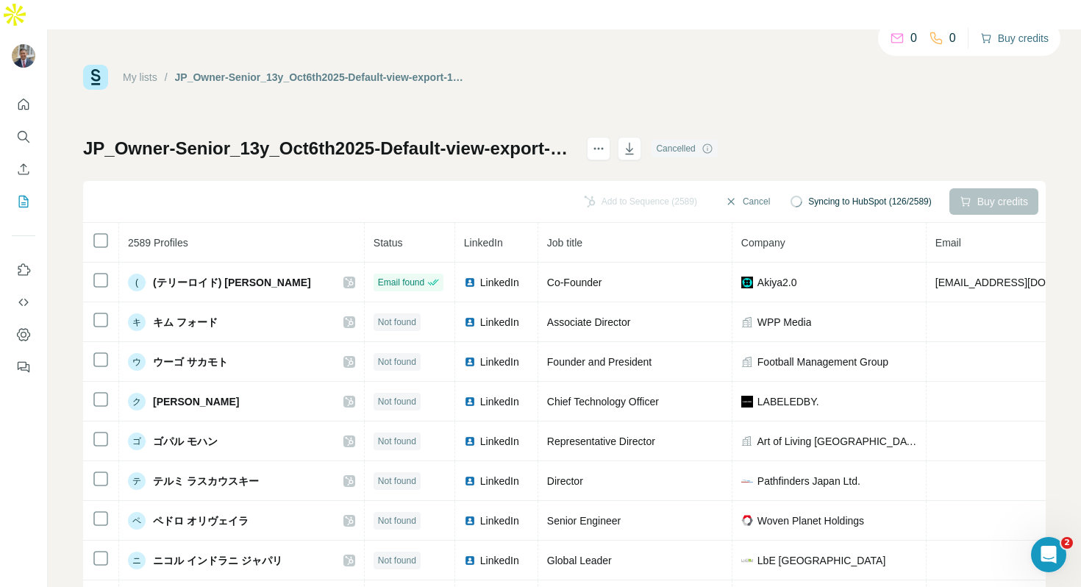
click at [1005, 36] on button "Buy credits" at bounding box center [1014, 38] width 68 height 21
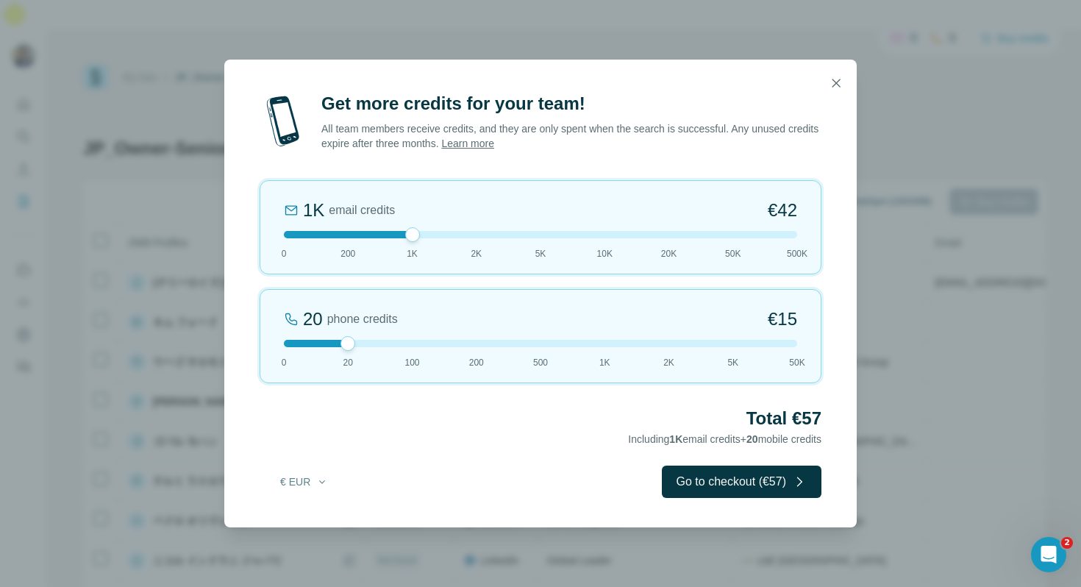
drag, startPoint x: 349, startPoint y: 237, endPoint x: 404, endPoint y: 237, distance: 54.4
click at [404, 237] on div at bounding box center [540, 234] width 513 height 7
drag, startPoint x: 352, startPoint y: 339, endPoint x: 278, endPoint y: 339, distance: 73.5
click at [278, 339] on div at bounding box center [284, 343] width 15 height 15
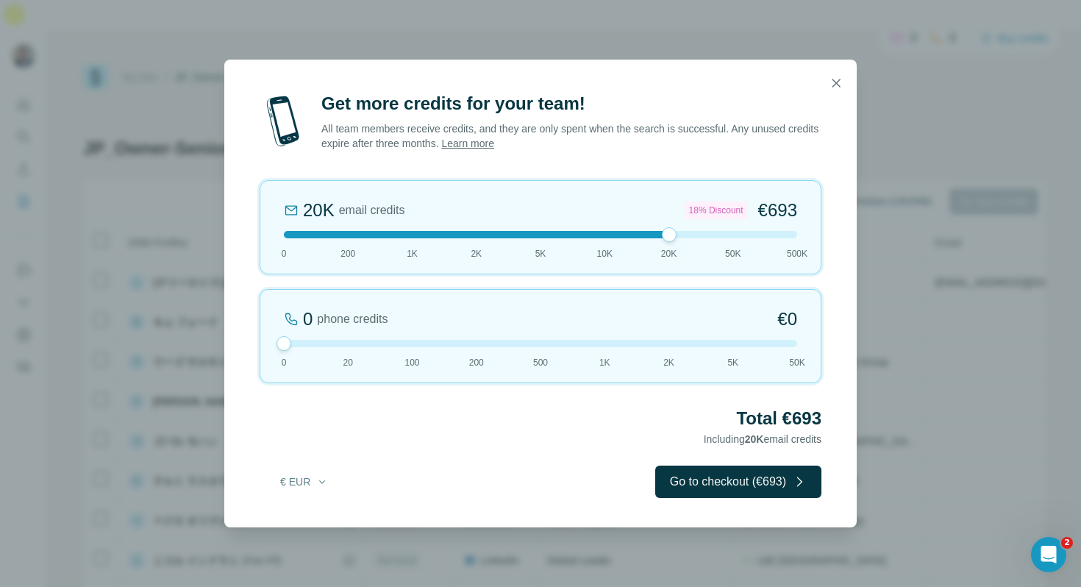
drag, startPoint x: 407, startPoint y: 232, endPoint x: 678, endPoint y: 228, distance: 270.6
click at [678, 228] on div "20K email credits 18% Discount €693 0 200 1K 2K 5K 10K 20K 50K 500K" at bounding box center [541, 227] width 562 height 94
drag, startPoint x: 667, startPoint y: 230, endPoint x: 535, endPoint y: 238, distance: 131.9
click at [535, 238] on div at bounding box center [540, 234] width 15 height 15
drag, startPoint x: 535, startPoint y: 235, endPoint x: 525, endPoint y: 238, distance: 10.7
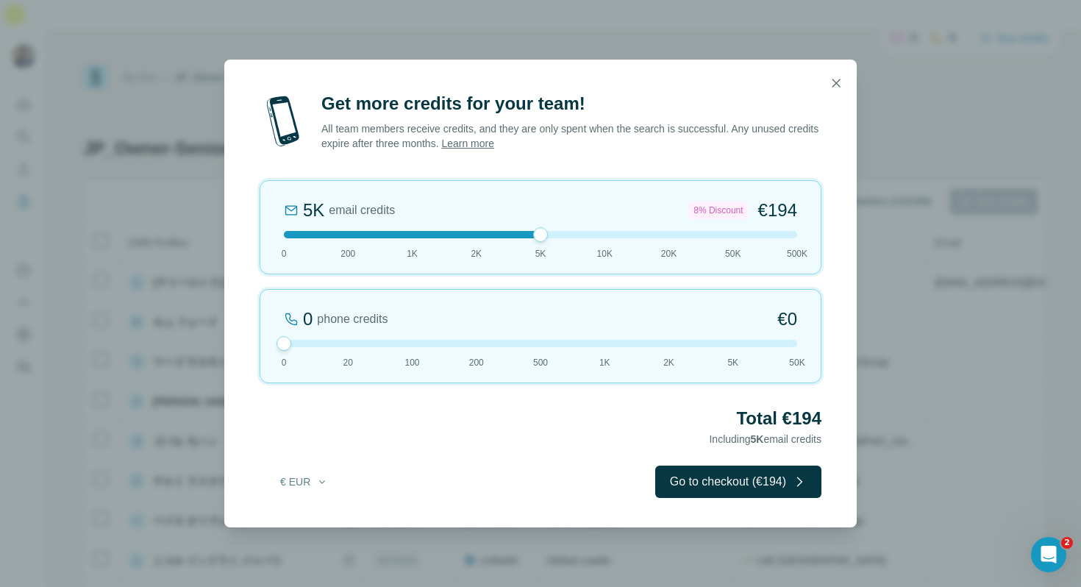
click at [525, 238] on div "5K email credits 8% Discount €194 0 200 1K 2K 5K 10K 20K 50K 500K" at bounding box center [541, 227] width 562 height 94
drag, startPoint x: 538, startPoint y: 235, endPoint x: 526, endPoint y: 250, distance: 19.9
click at [526, 250] on div "5K email credits 8% Discount €194 0 200 1K 2K 5K 10K 20K 50K 500K" at bounding box center [541, 227] width 562 height 94
click at [834, 85] on icon "button" at bounding box center [836, 83] width 15 height 15
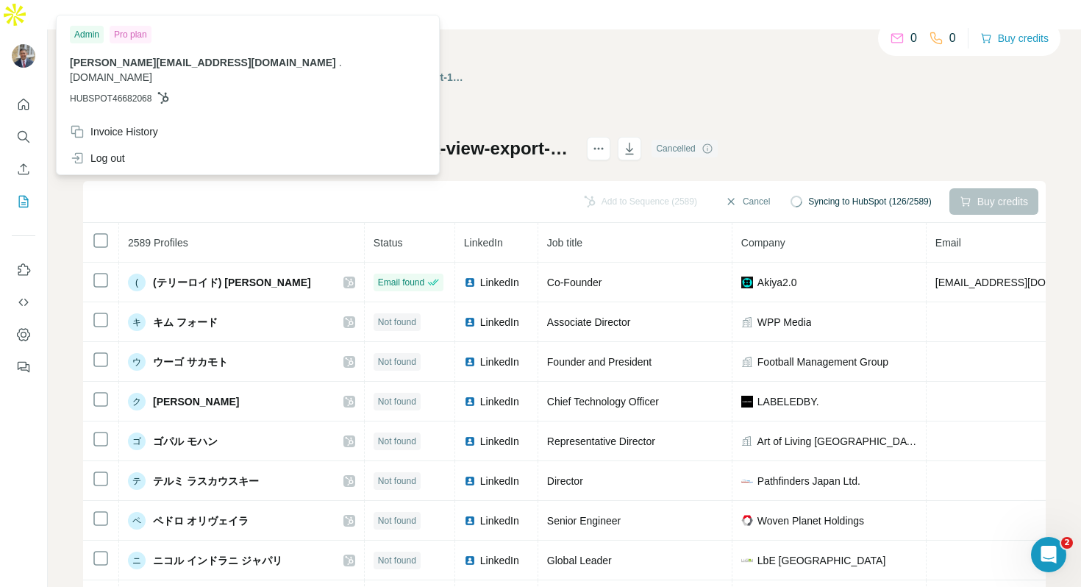
click at [28, 44] on img at bounding box center [24, 56] width 24 height 24
click at [143, 124] on div "Invoice History" at bounding box center [114, 131] width 88 height 15
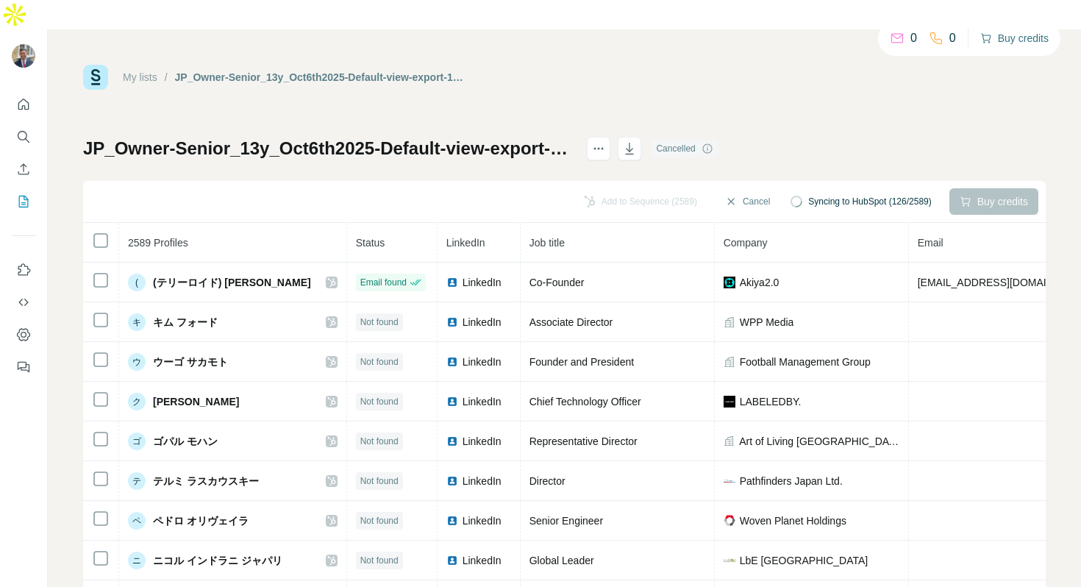
click at [1010, 37] on button "Buy credits" at bounding box center [1014, 38] width 68 height 21
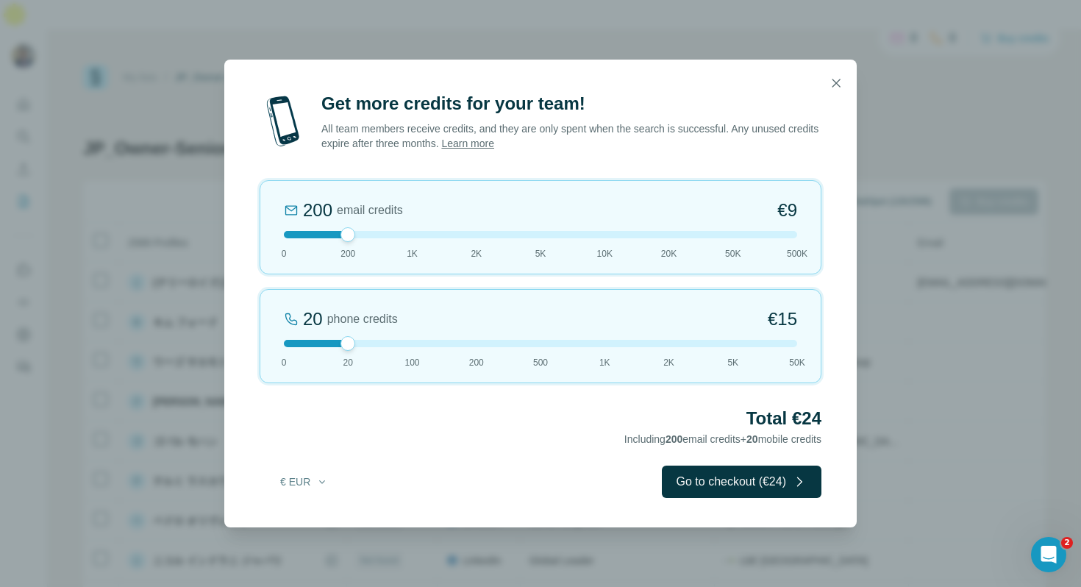
click at [345, 229] on div at bounding box center [347, 234] width 15 height 15
drag, startPoint x: 343, startPoint y: 343, endPoint x: 244, endPoint y: 338, distance: 98.7
click at [244, 339] on div "Get more credits for your team! All team members receive credits, and they are …" at bounding box center [540, 309] width 632 height 435
drag, startPoint x: 349, startPoint y: 233, endPoint x: 413, endPoint y: 244, distance: 65.6
click at [413, 242] on div "1K email credits €42 0 200 1K 2K 5K 10K 20K 50K 500K" at bounding box center [541, 227] width 562 height 94
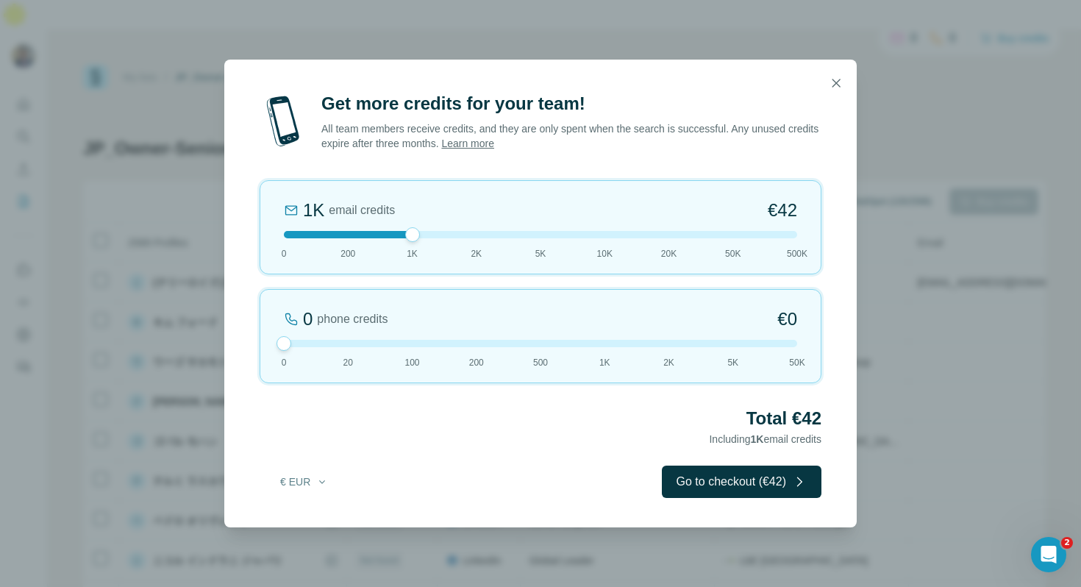
click at [405, 237] on div at bounding box center [412, 234] width 15 height 15
click at [836, 78] on icon "button" at bounding box center [836, 83] width 15 height 15
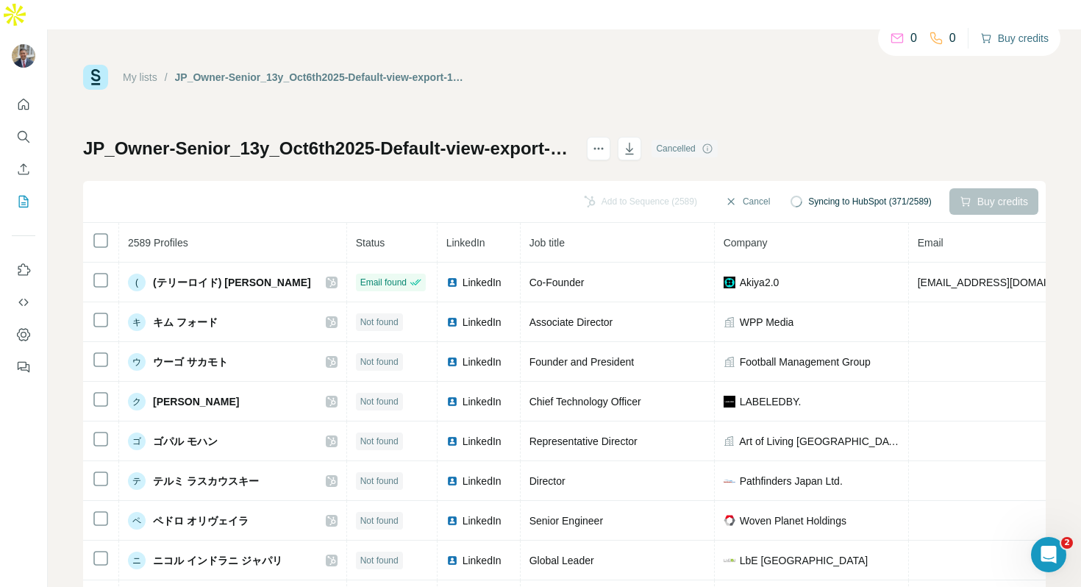
click at [1011, 40] on button "Buy credits" at bounding box center [1014, 38] width 68 height 21
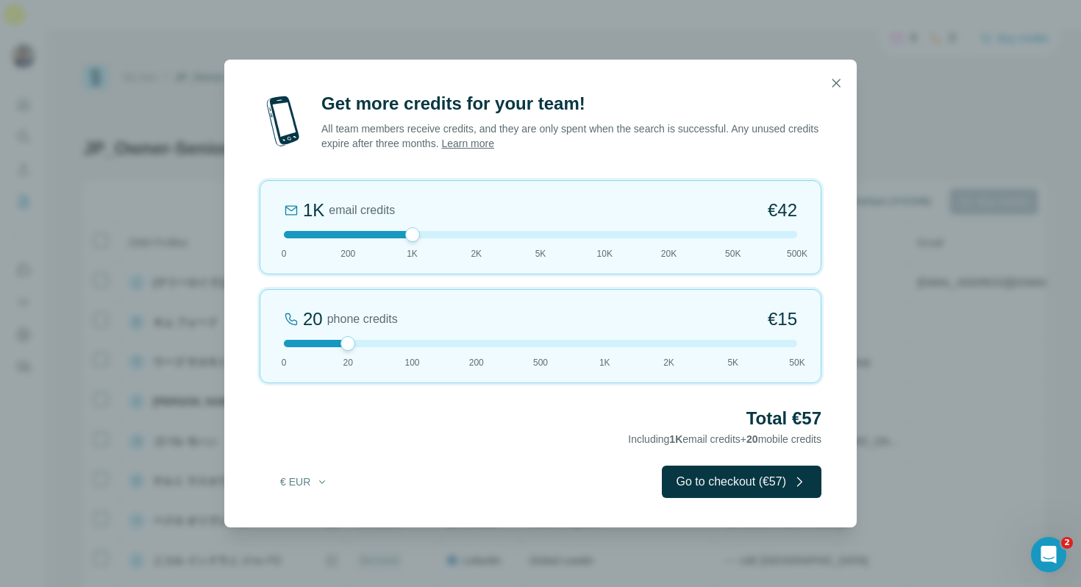
drag, startPoint x: 346, startPoint y: 239, endPoint x: 407, endPoint y: 248, distance: 61.7
click at [407, 248] on div "1K email credits €42 0 200 1K 2K 5K 10K 20K 50K 500K" at bounding box center [541, 227] width 562 height 94
drag, startPoint x: 350, startPoint y: 342, endPoint x: 277, endPoint y: 346, distance: 73.6
click at [277, 346] on div "0 phone credits €0 [PHONE_NUMBER] 1K 2K 5K 50K" at bounding box center [541, 336] width 562 height 94
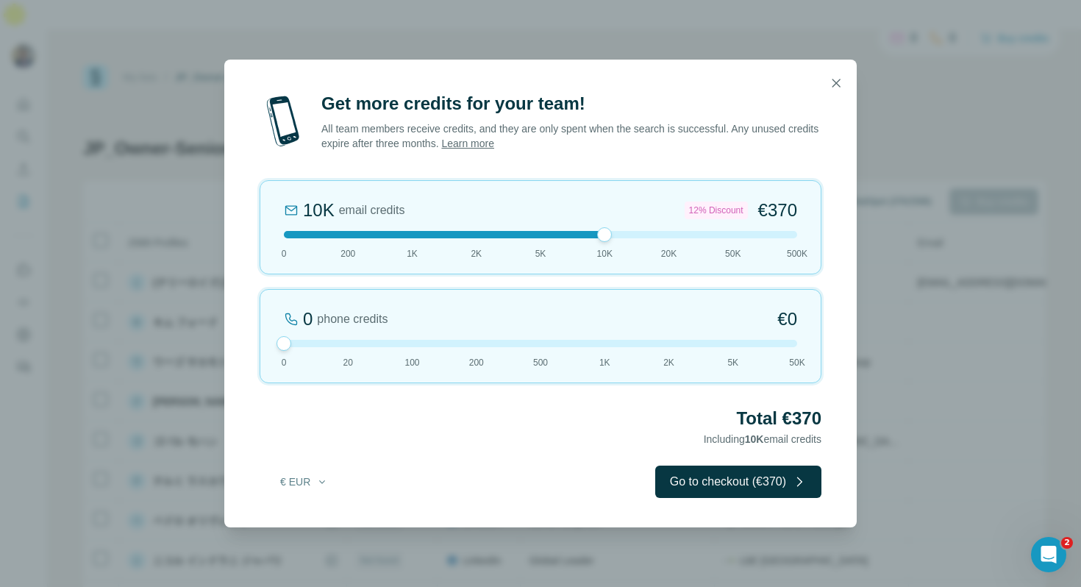
drag, startPoint x: 410, startPoint y: 235, endPoint x: 604, endPoint y: 226, distance: 193.6
click at [604, 226] on div "10K email credits 12% Discount €370 0 200 1K 2K 5K 10K 20K 50K 500K" at bounding box center [541, 227] width 562 height 94
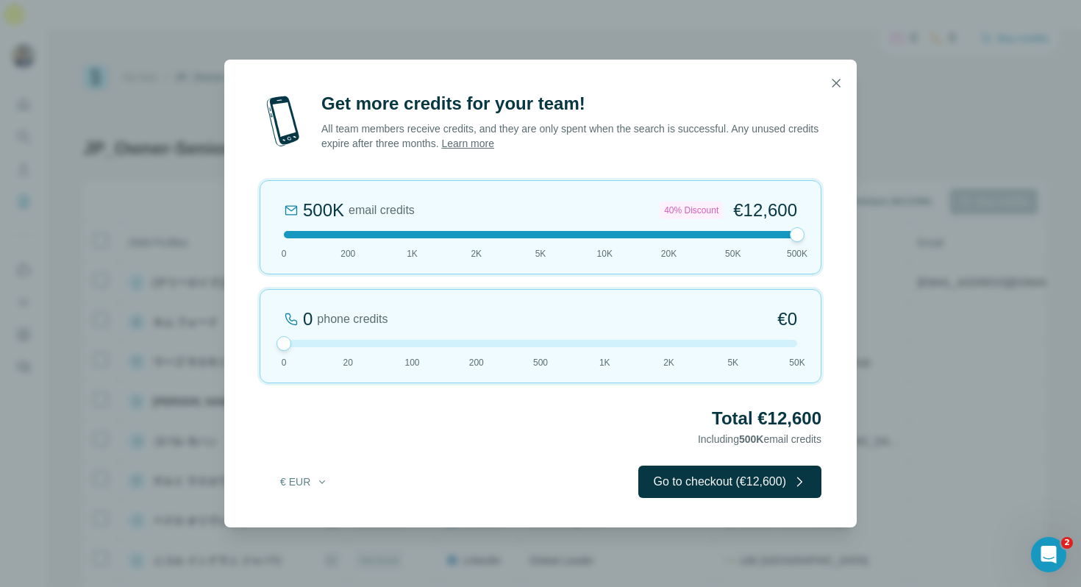
drag, startPoint x: 603, startPoint y: 232, endPoint x: 788, endPoint y: 249, distance: 185.3
click at [788, 249] on div "500K email credits 40% Discount €12,600 0 200 1K 2K 5K 10K 20K 50K 500K" at bounding box center [541, 227] width 562 height 94
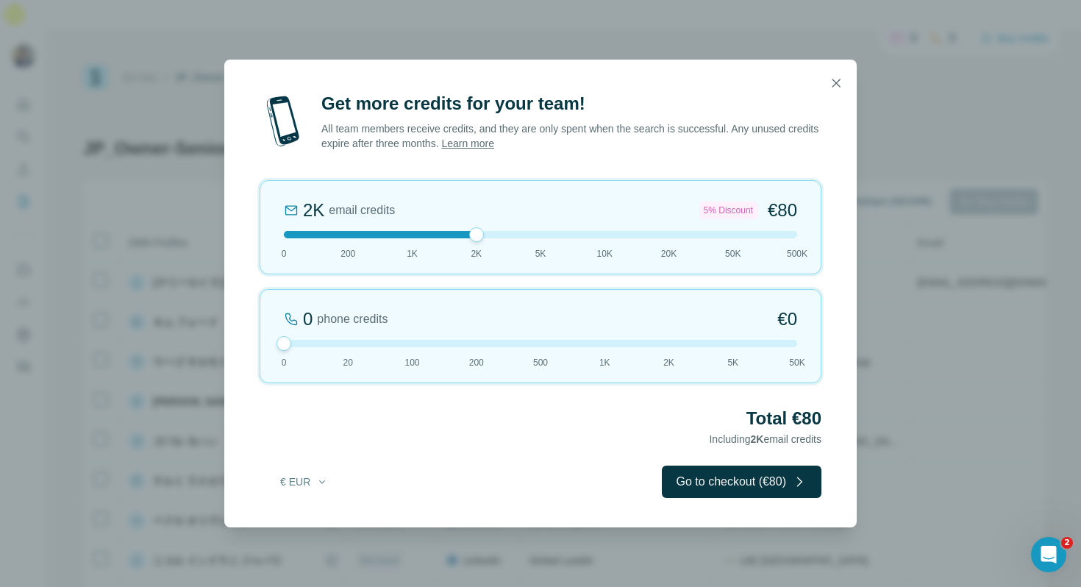
drag, startPoint x: 796, startPoint y: 239, endPoint x: 455, endPoint y: 243, distance: 341.2
click at [455, 243] on div "2K email credits 5% Discount €80 0 200 1K 2K 5K 10K 20K 50K 500K" at bounding box center [541, 227] width 562 height 94
click at [834, 84] on icon "button" at bounding box center [836, 83] width 15 height 15
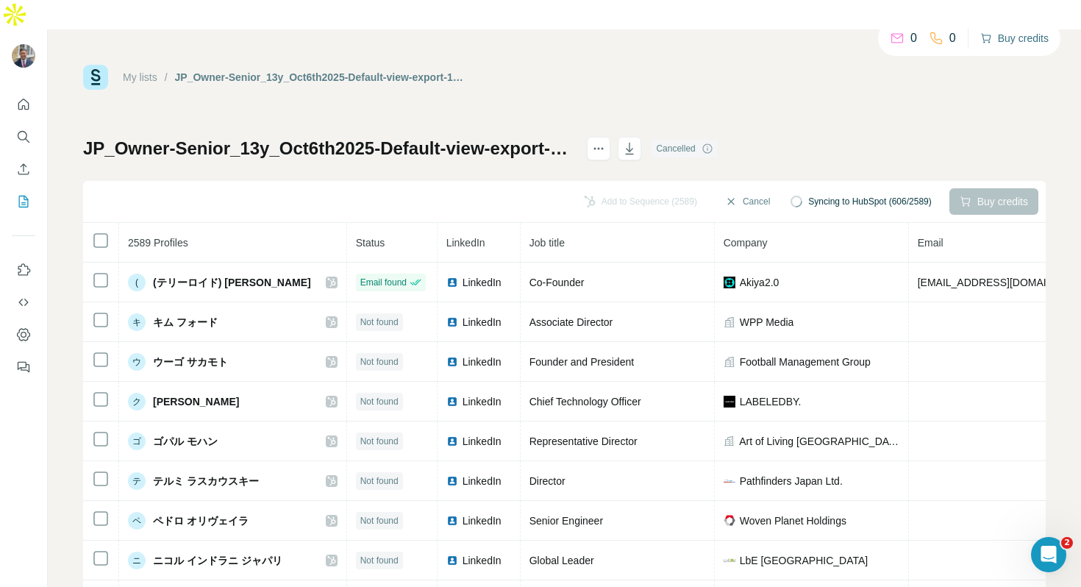
click at [1021, 43] on button "Buy credits" at bounding box center [1014, 38] width 68 height 21
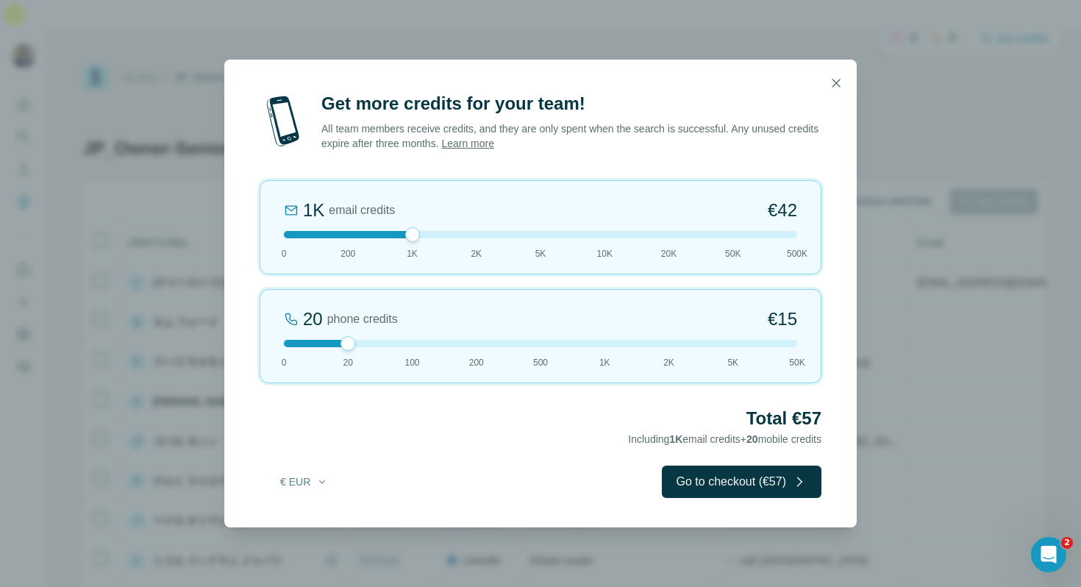
drag, startPoint x: 349, startPoint y: 233, endPoint x: 404, endPoint y: 233, distance: 55.2
click at [404, 233] on div at bounding box center [540, 234] width 513 height 7
click at [308, 489] on button "€ EUR" at bounding box center [304, 481] width 68 height 26
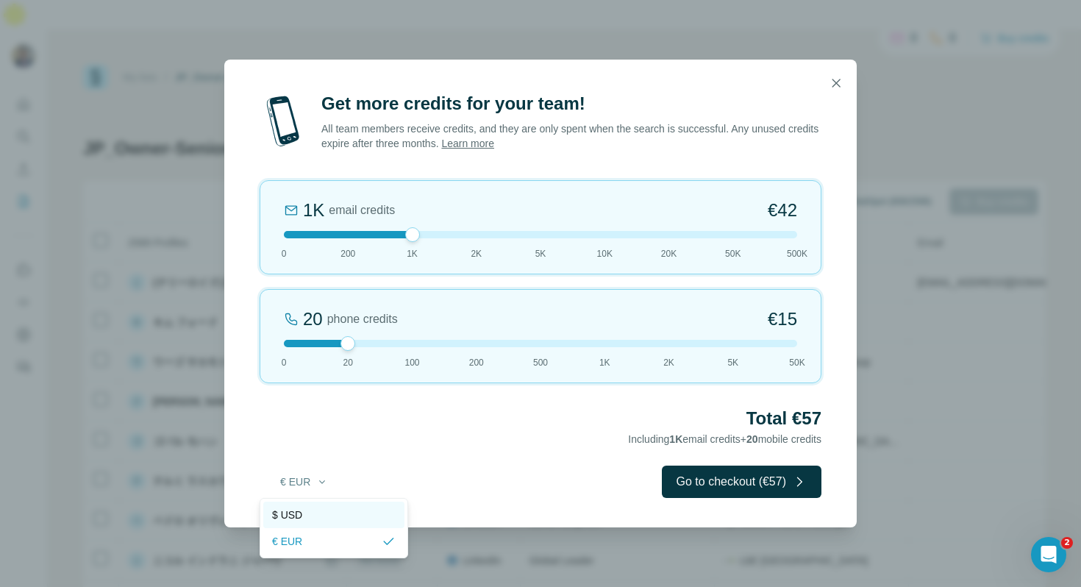
click at [316, 513] on div "$ USD" at bounding box center [334, 514] width 124 height 15
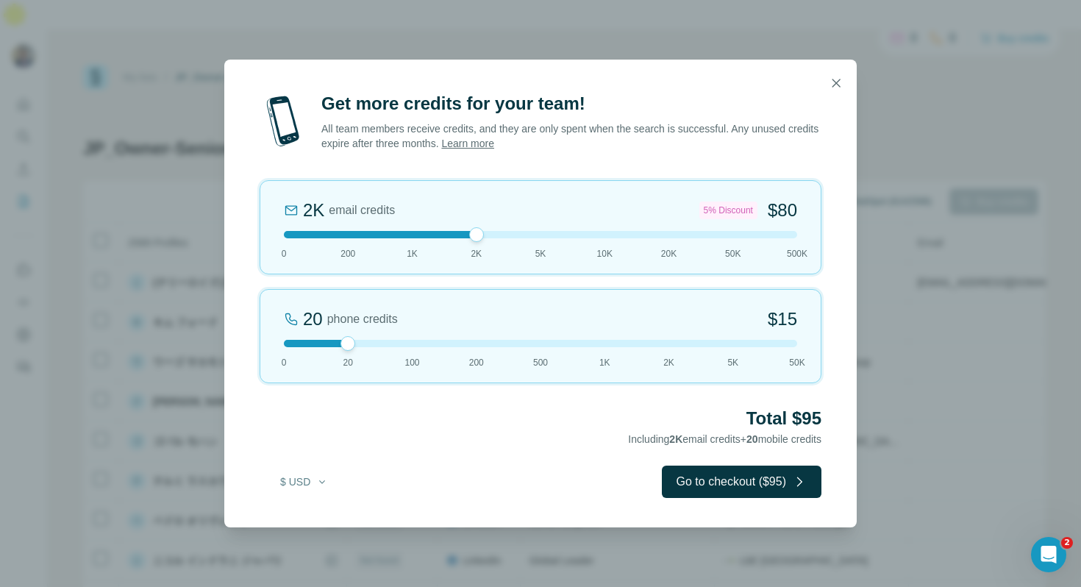
drag, startPoint x: 410, startPoint y: 229, endPoint x: 456, endPoint y: 229, distance: 46.3
click at [456, 229] on div "2K email credits 5% Discount $80 0 200 1K 2K 5K 10K 20K 50K 500K" at bounding box center [541, 227] width 562 height 94
drag, startPoint x: 343, startPoint y: 343, endPoint x: 250, endPoint y: 350, distance: 93.7
click at [250, 350] on div "Get more credits for your team! All team members receive credits, and they are …" at bounding box center [540, 309] width 632 height 435
click at [475, 228] on div at bounding box center [476, 234] width 15 height 15
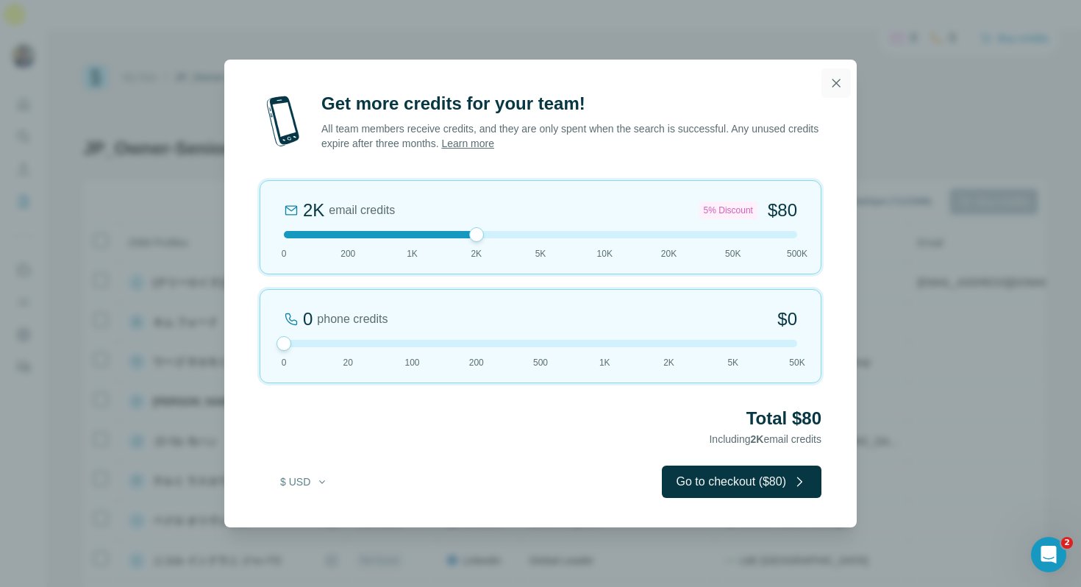
click at [836, 83] on icon "button" at bounding box center [836, 83] width 8 height 8
